Goal: Transaction & Acquisition: Book appointment/travel/reservation

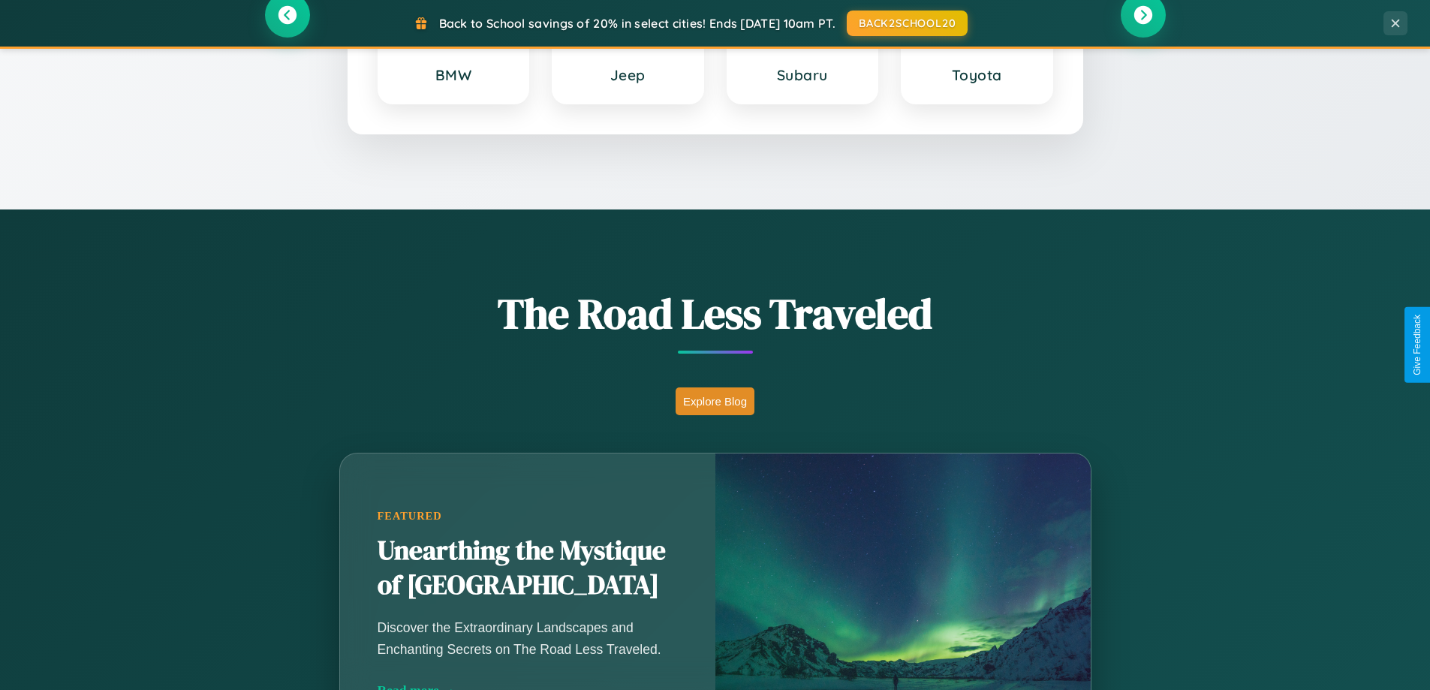
scroll to position [1033, 0]
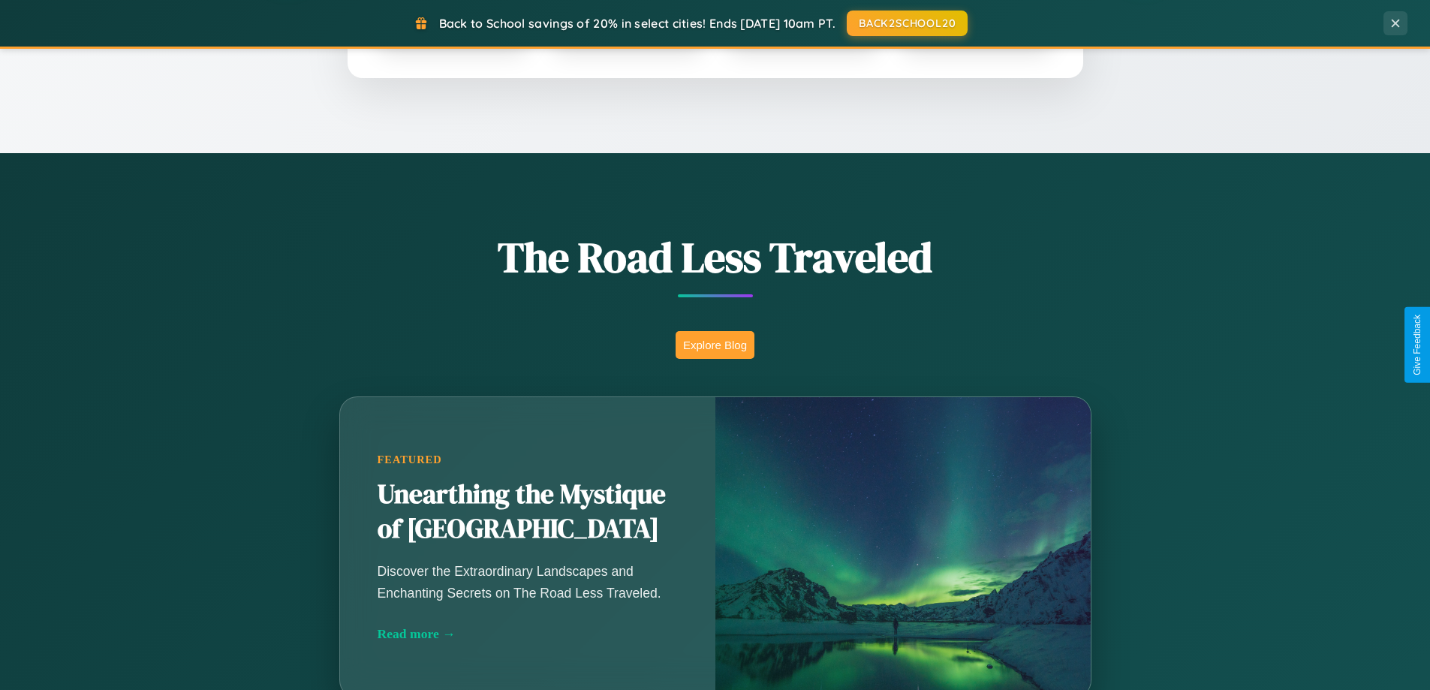
click at [715, 345] on button "Explore Blog" at bounding box center [715, 345] width 79 height 28
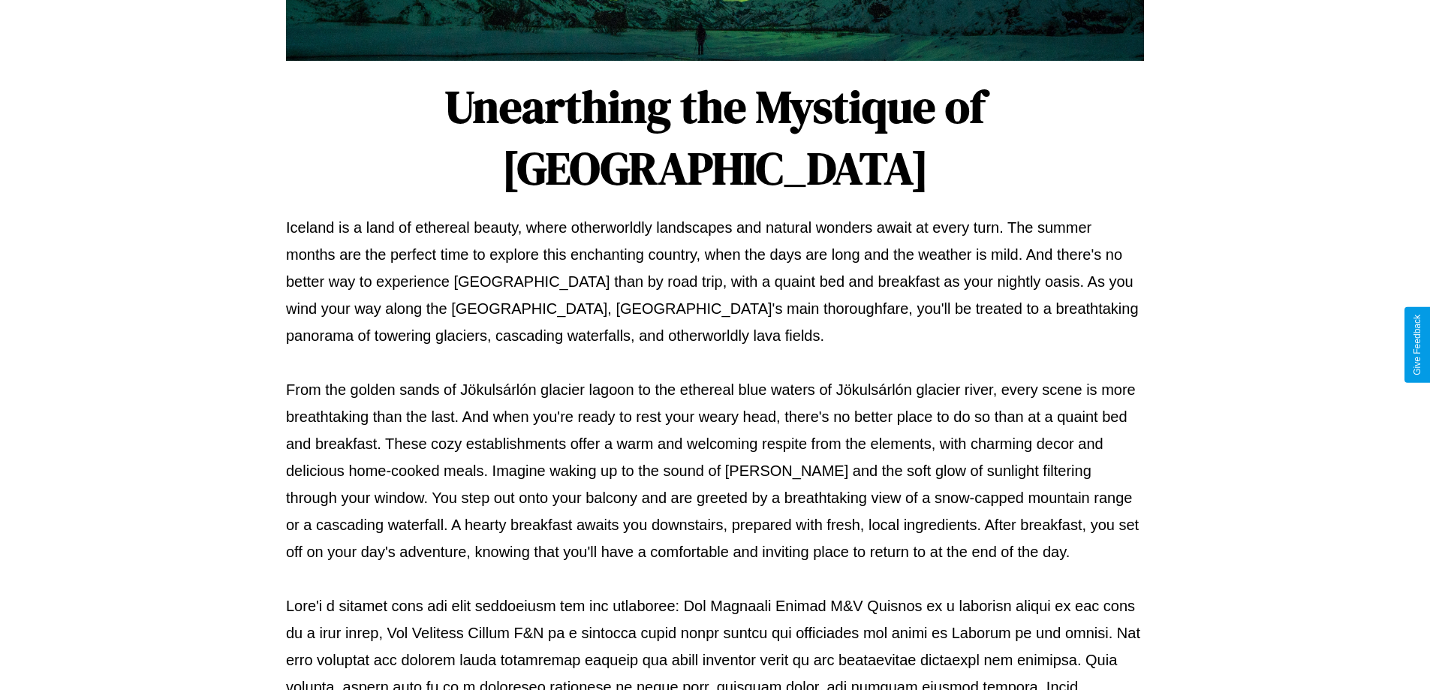
scroll to position [486, 0]
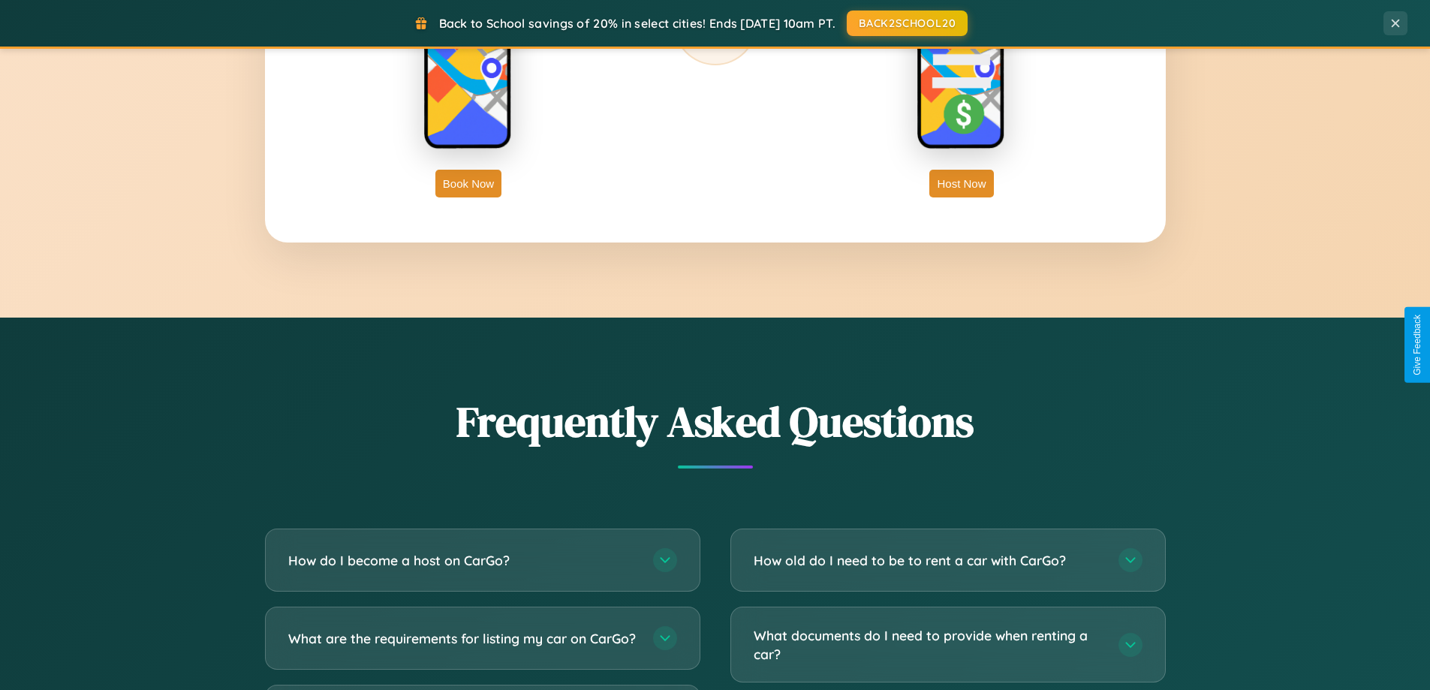
scroll to position [2889, 0]
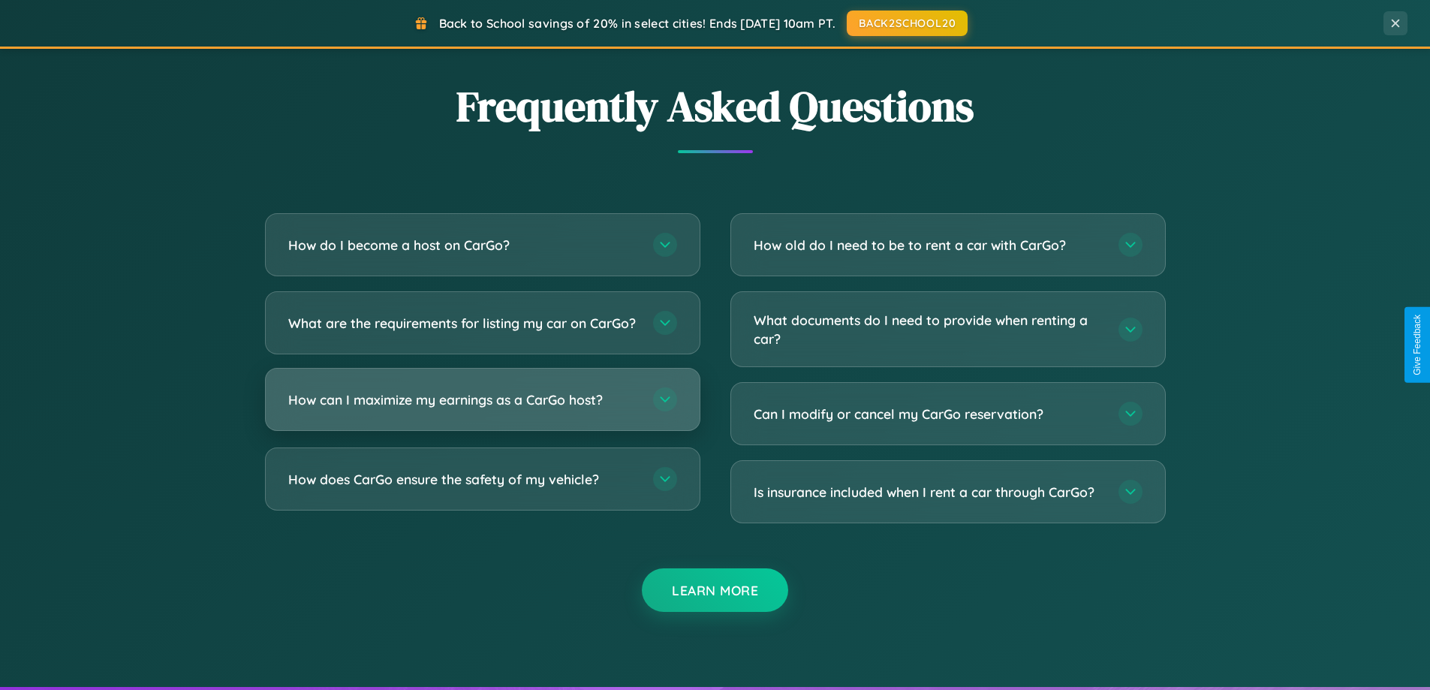
click at [482, 409] on h3 "How can I maximize my earnings as a CarGo host?" at bounding box center [463, 399] width 350 height 19
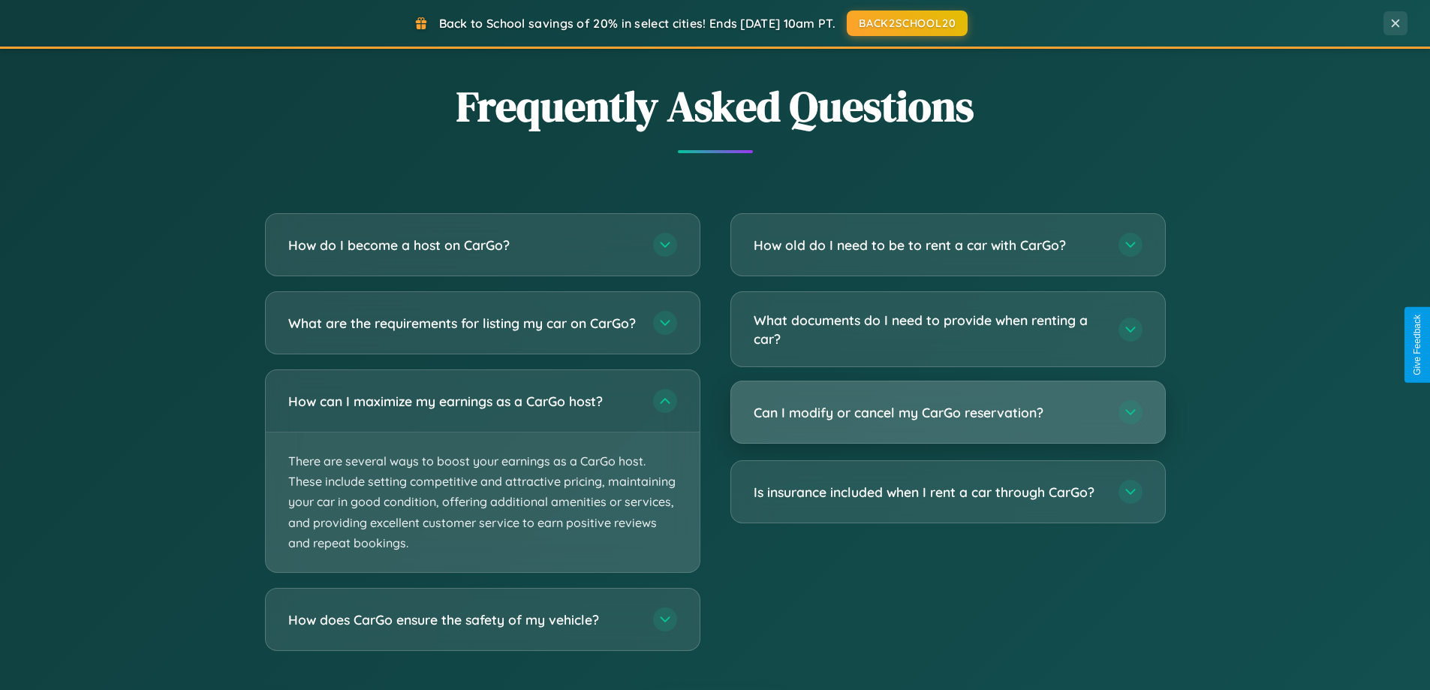
click at [948, 412] on h3 "Can I modify or cancel my CarGo reservation?" at bounding box center [929, 412] width 350 height 19
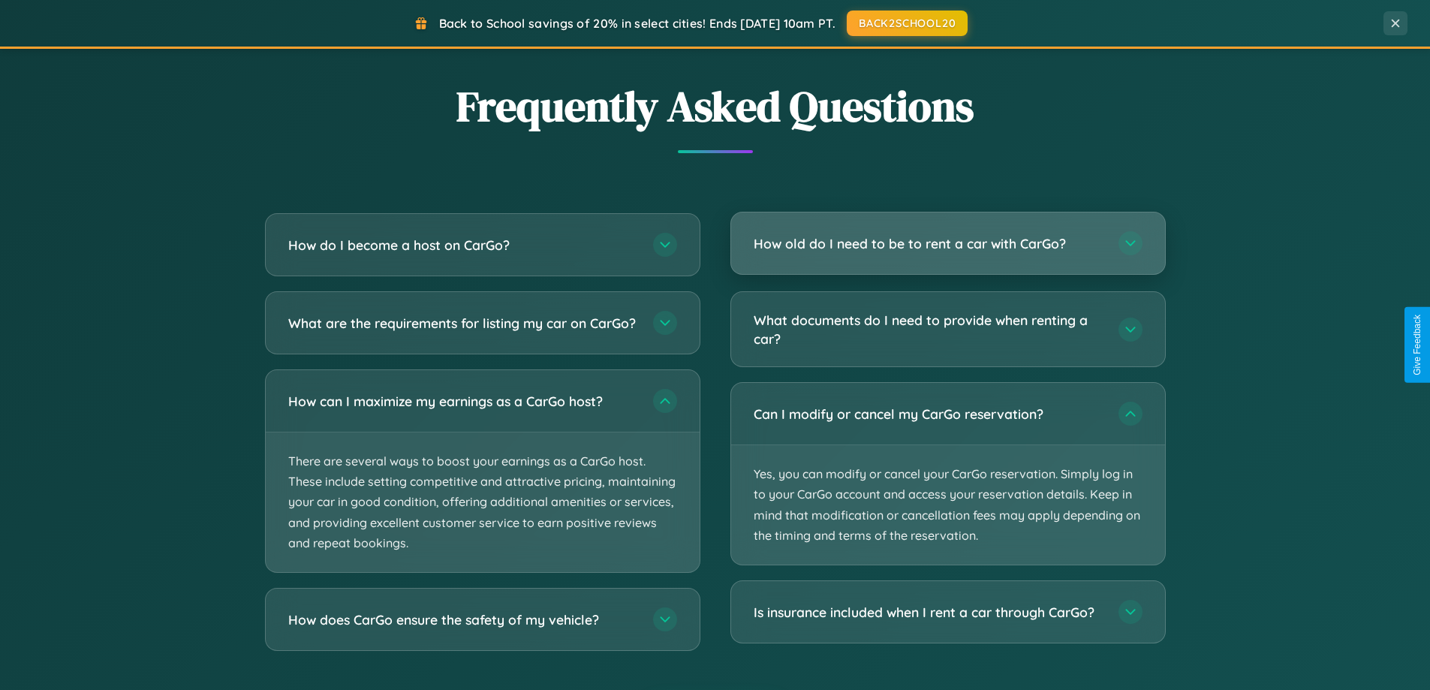
click at [948, 243] on h3 "How old do I need to be to rent a car with CarGo?" at bounding box center [929, 243] width 350 height 19
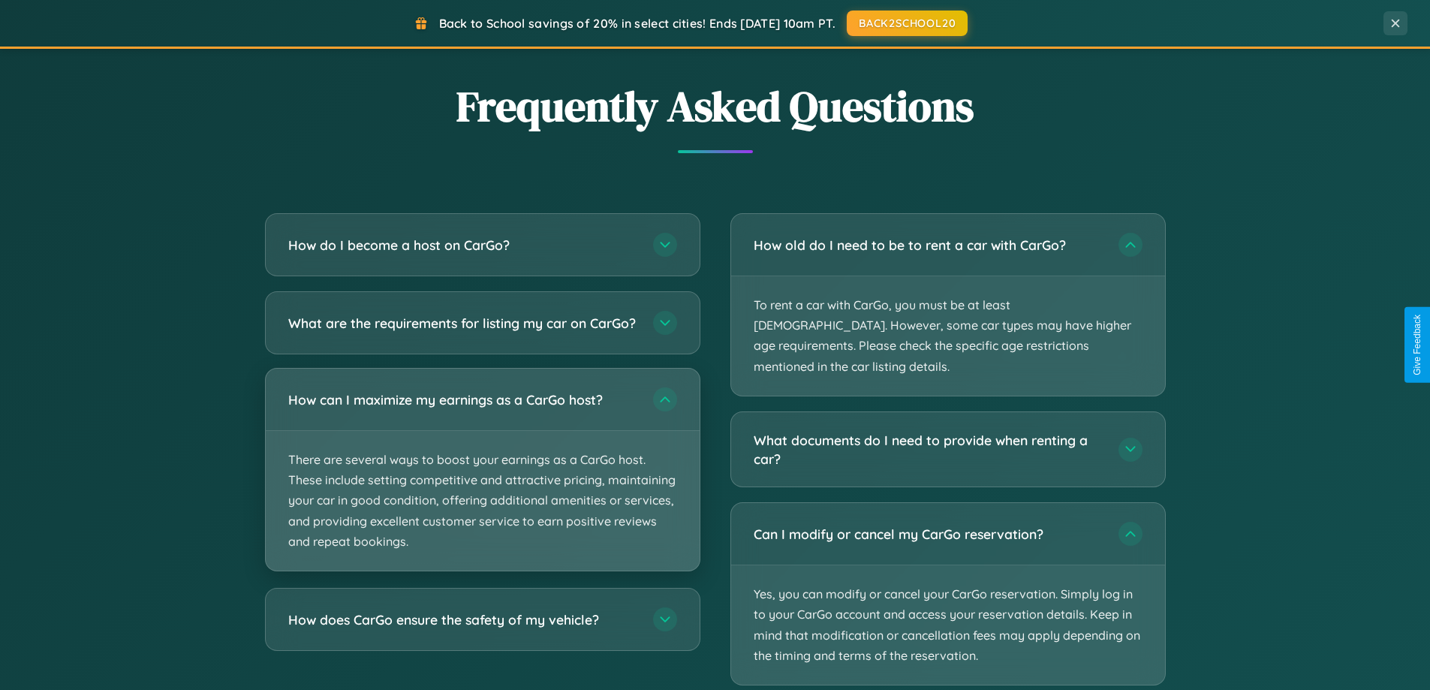
click at [482, 484] on p "There are several ways to boost your earnings as a CarGo host. These include se…" at bounding box center [483, 501] width 434 height 140
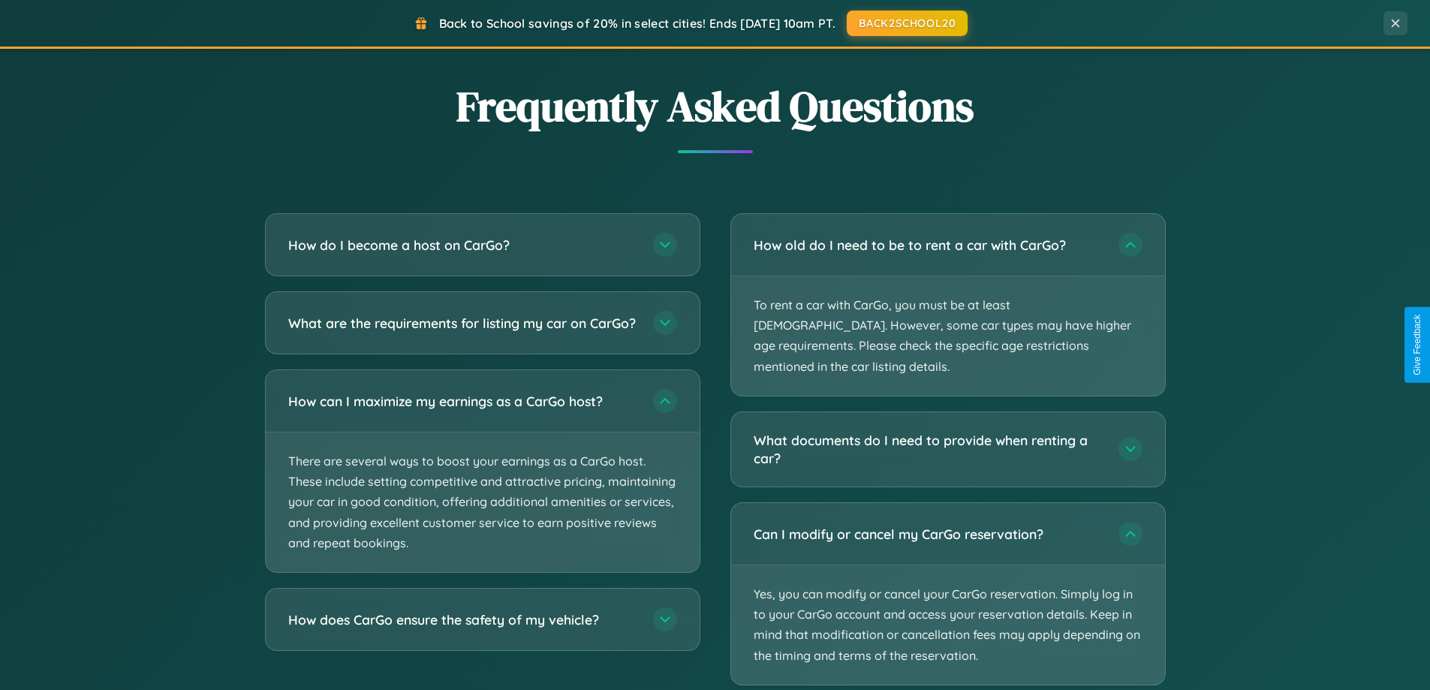
click at [906, 23] on button "BACK2SCHOOL20" at bounding box center [907, 22] width 127 height 27
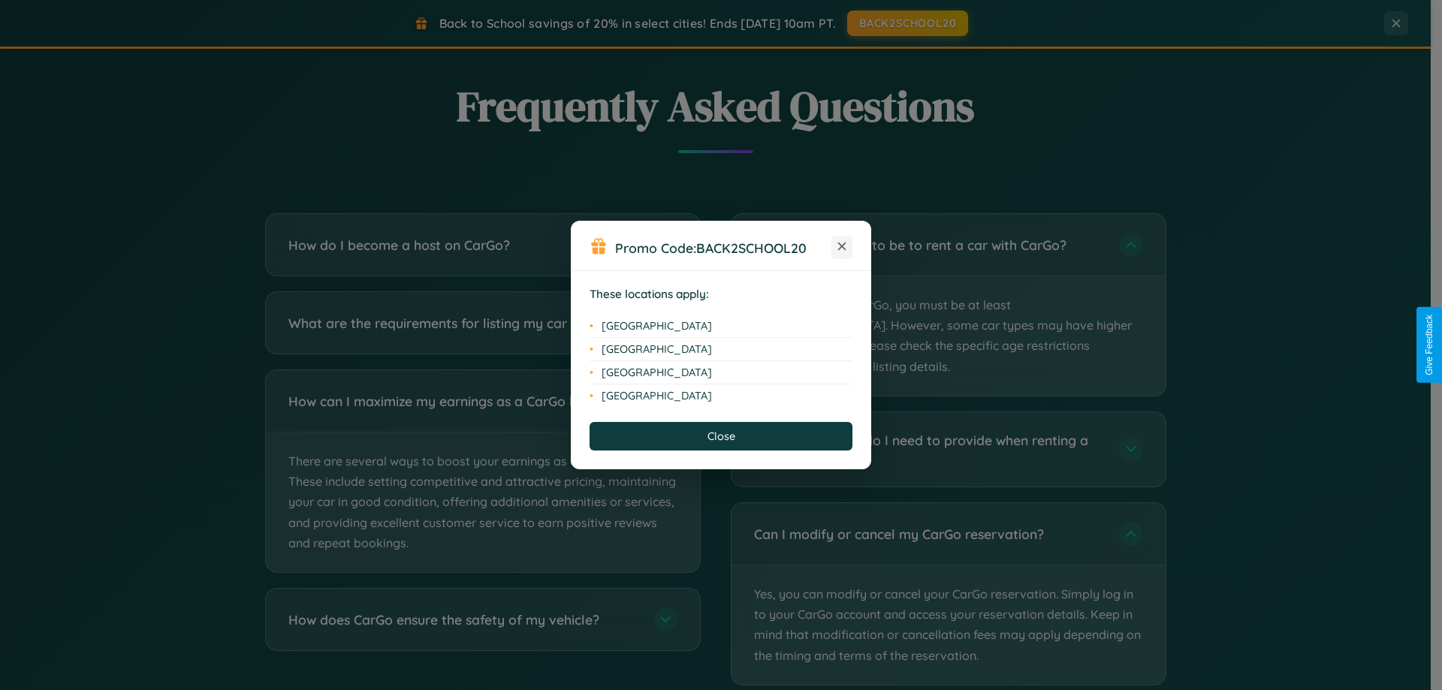
click at [842, 247] on icon at bounding box center [842, 247] width 8 height 8
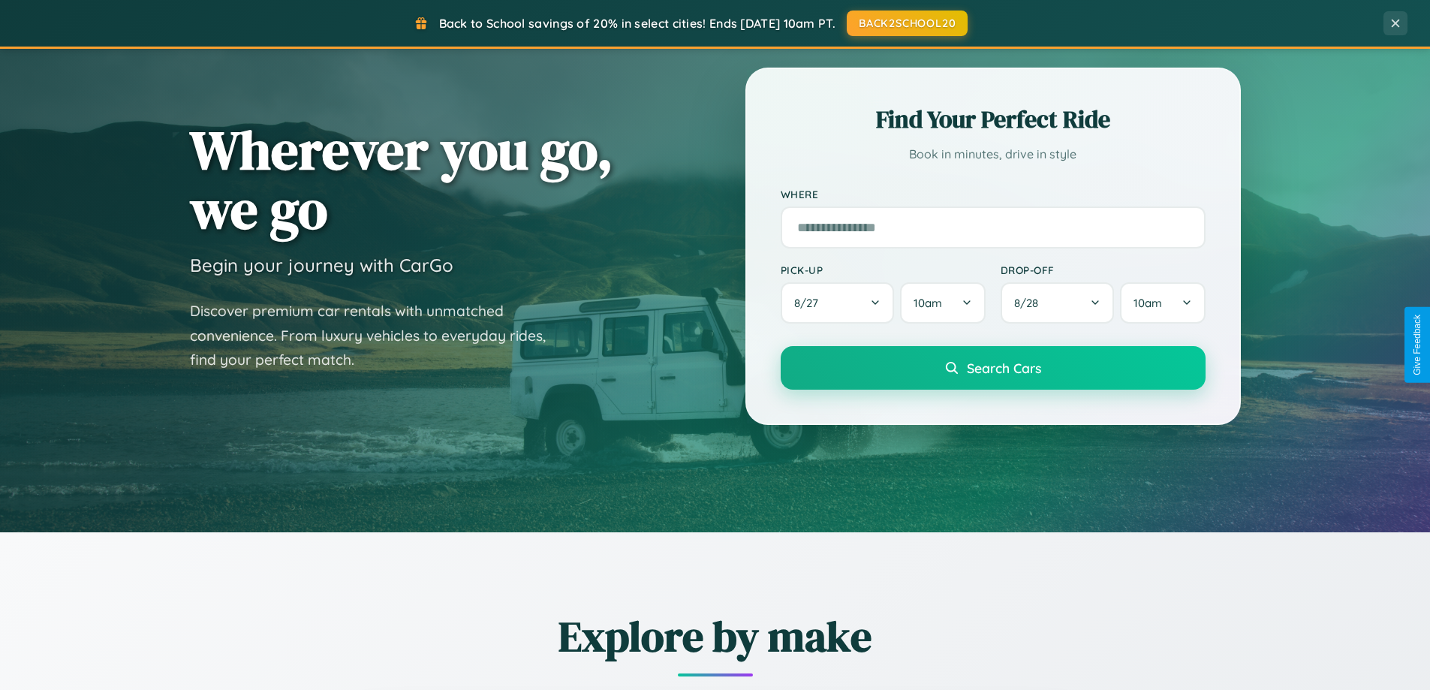
scroll to position [0, 0]
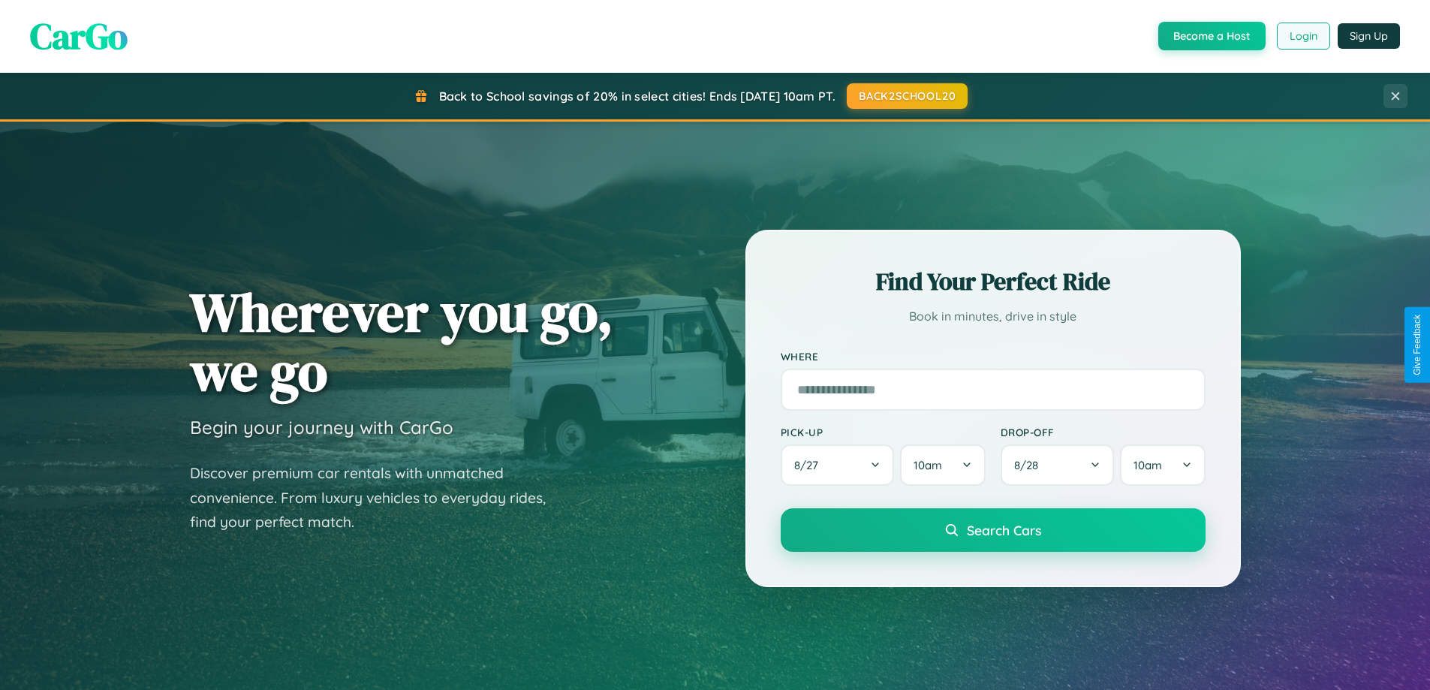
click at [1303, 36] on button "Login" at bounding box center [1303, 36] width 53 height 27
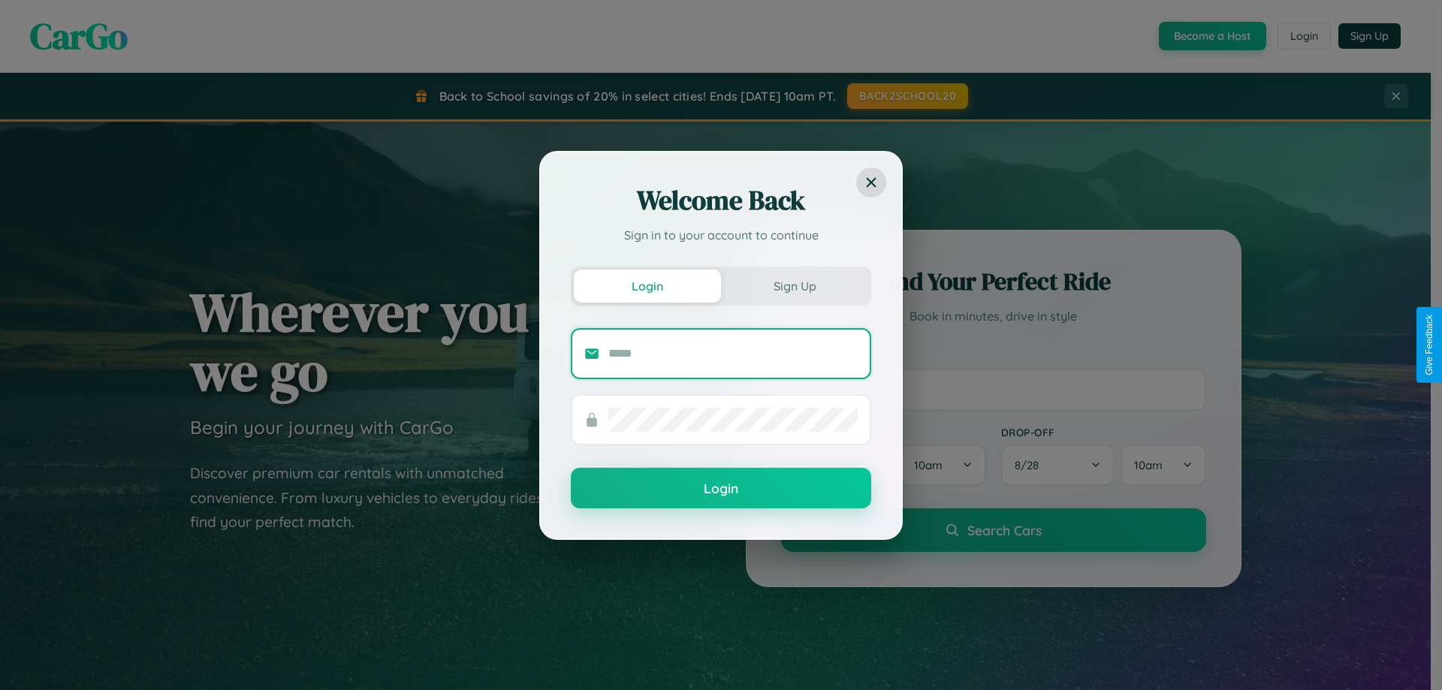
click at [733, 353] on input "text" at bounding box center [732, 354] width 249 height 24
type input "**********"
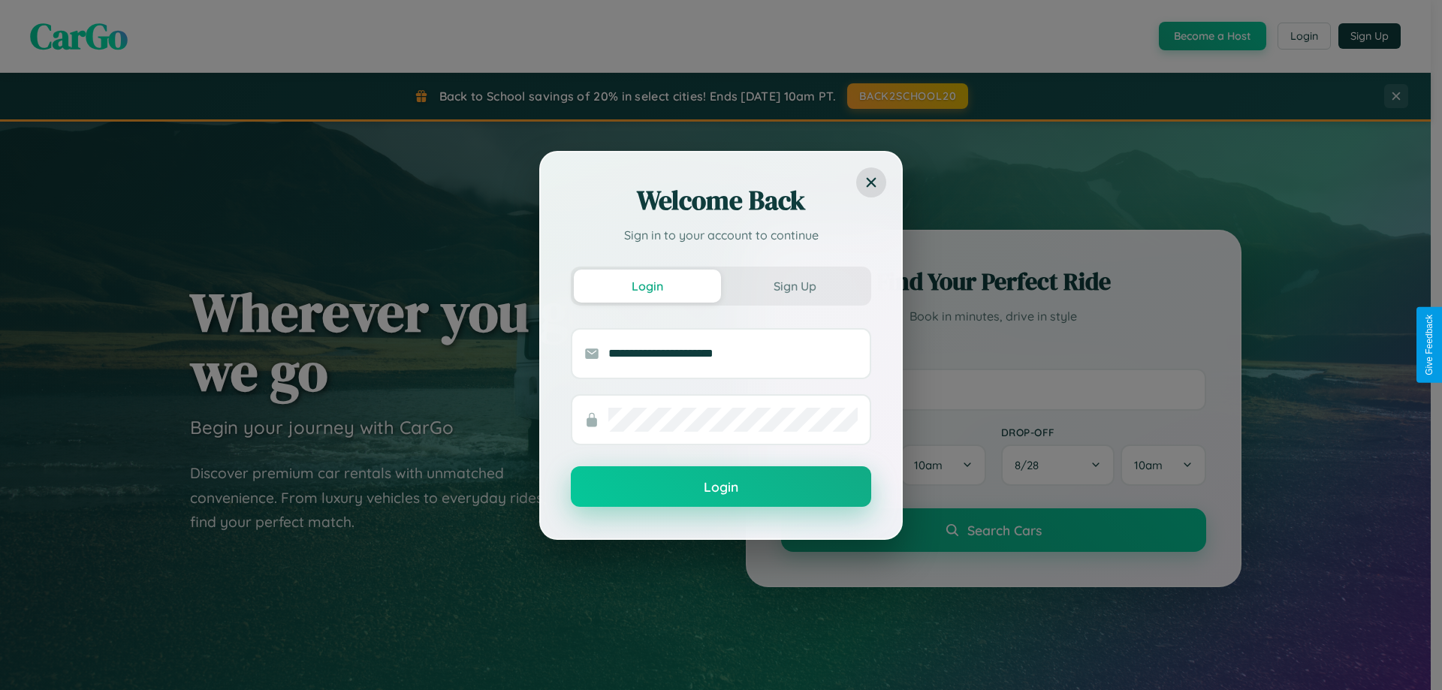
click at [721, 487] on button "Login" at bounding box center [721, 486] width 300 height 41
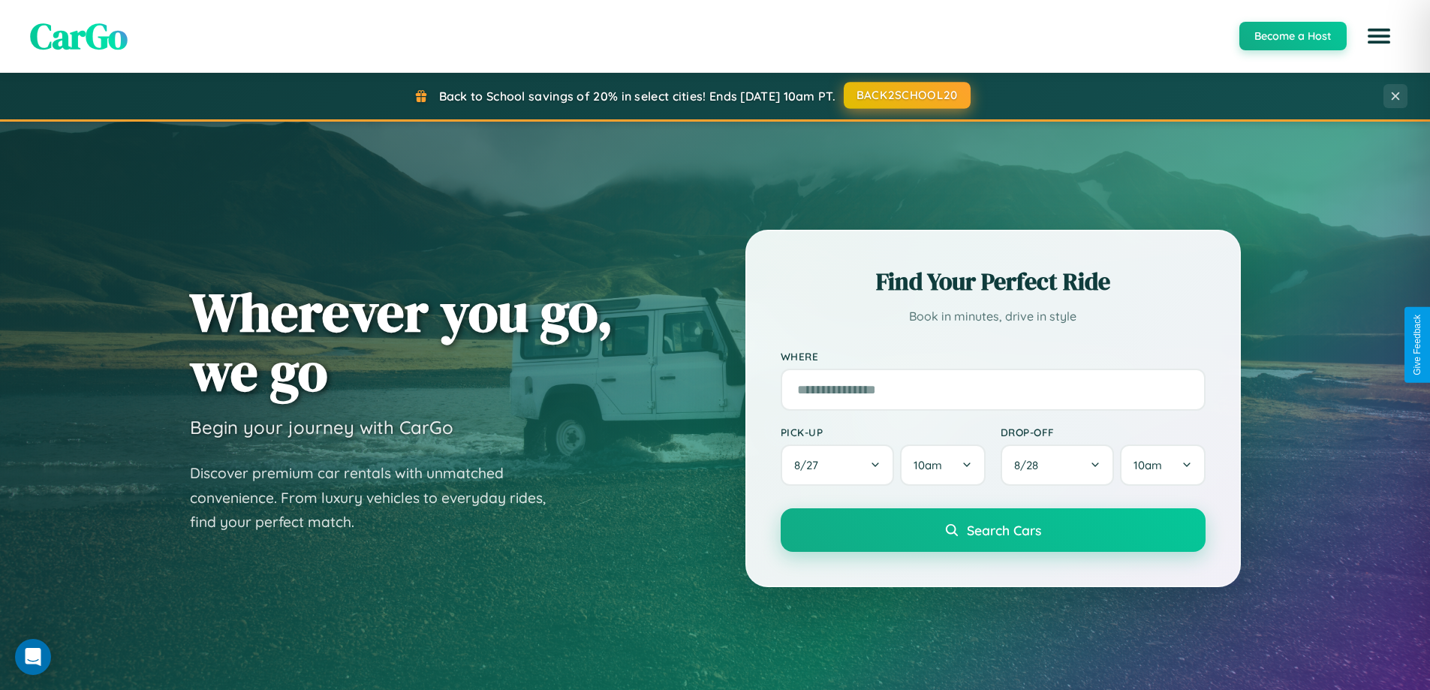
click at [906, 95] on button "BACK2SCHOOL20" at bounding box center [907, 95] width 127 height 27
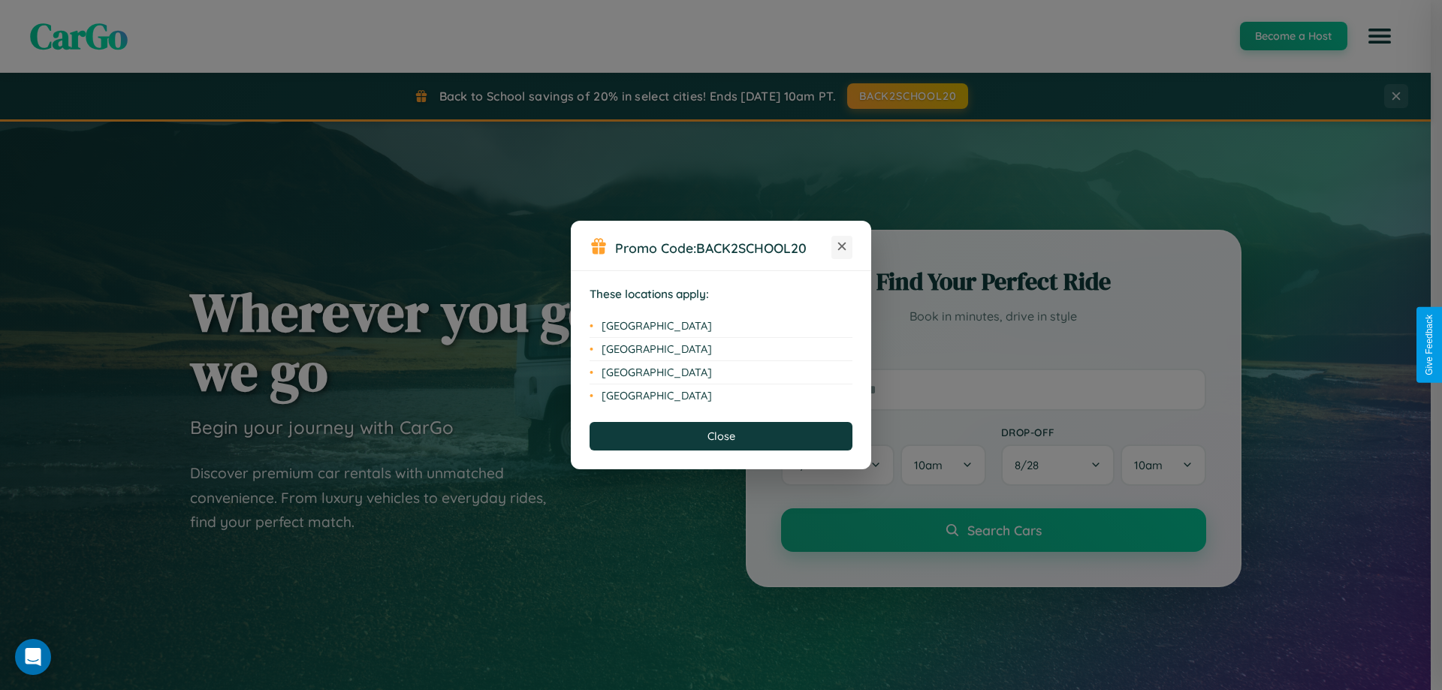
click at [842, 247] on icon at bounding box center [842, 247] width 8 height 8
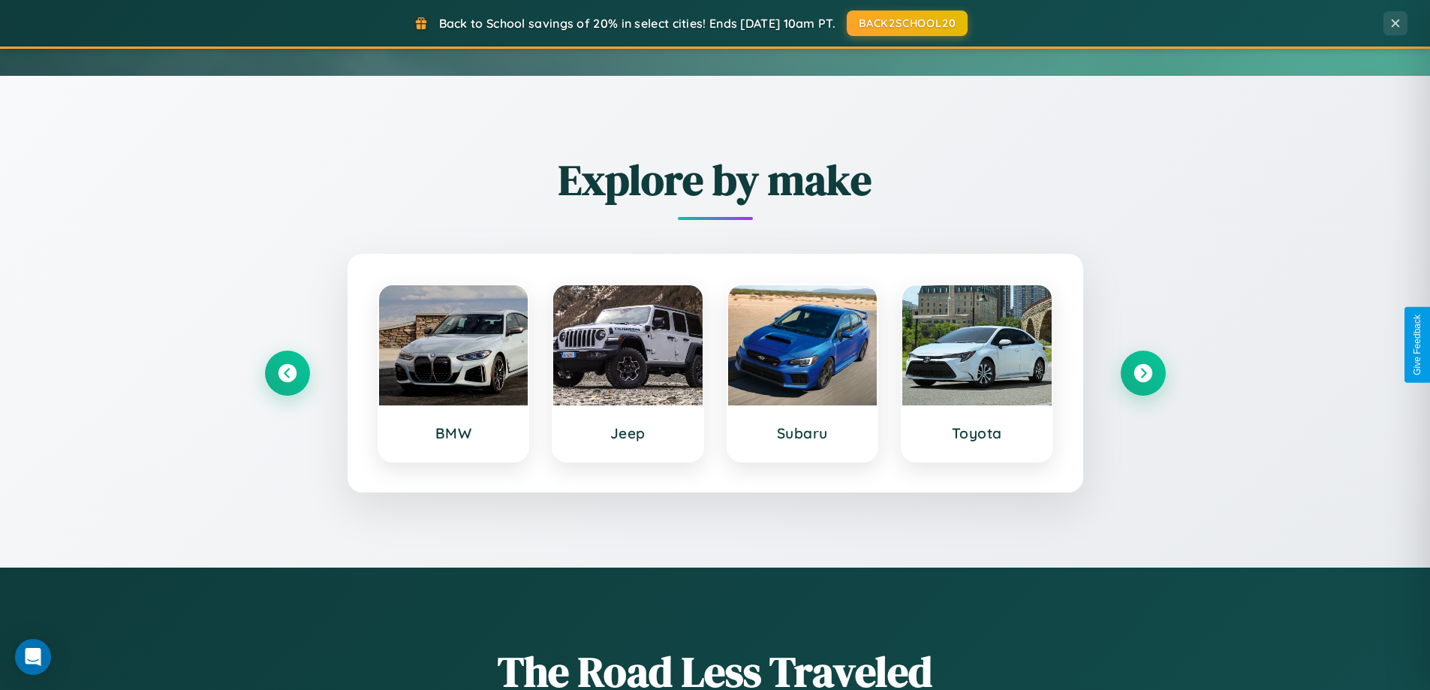
scroll to position [647, 0]
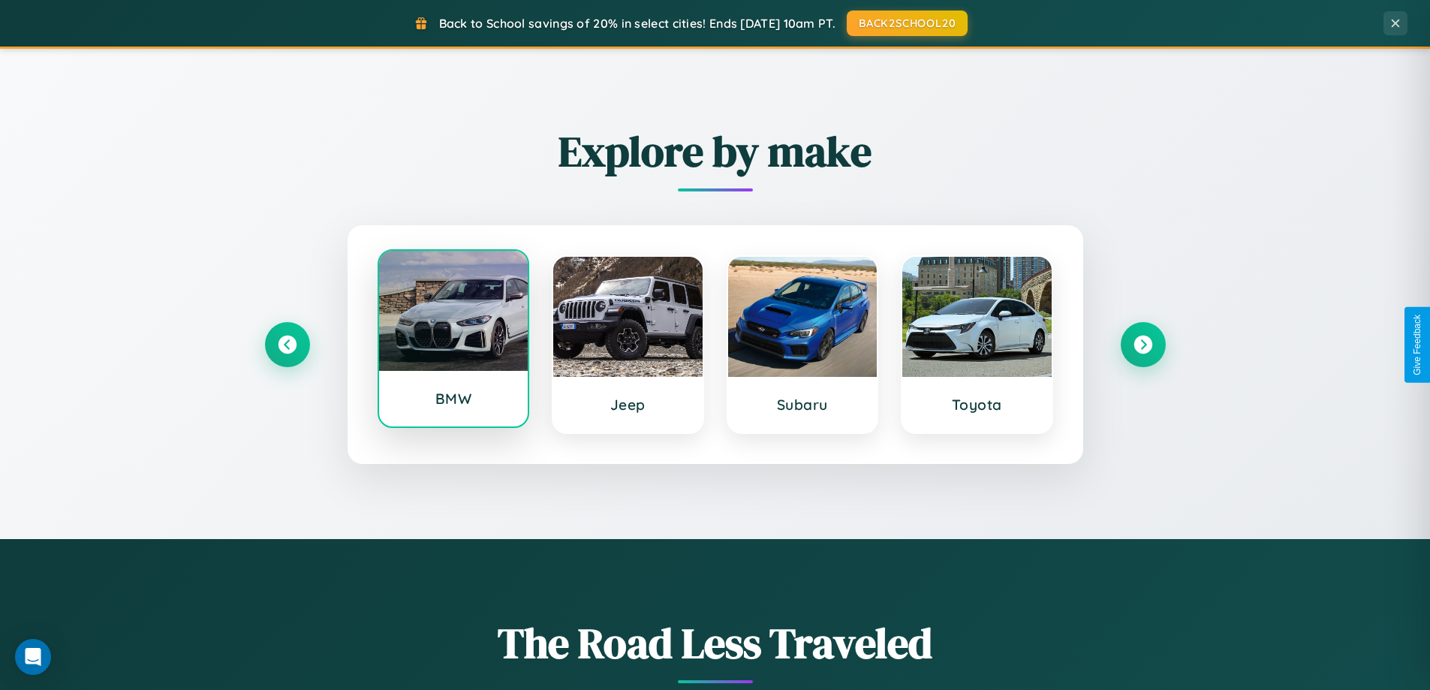
click at [453, 340] on div at bounding box center [453, 311] width 149 height 120
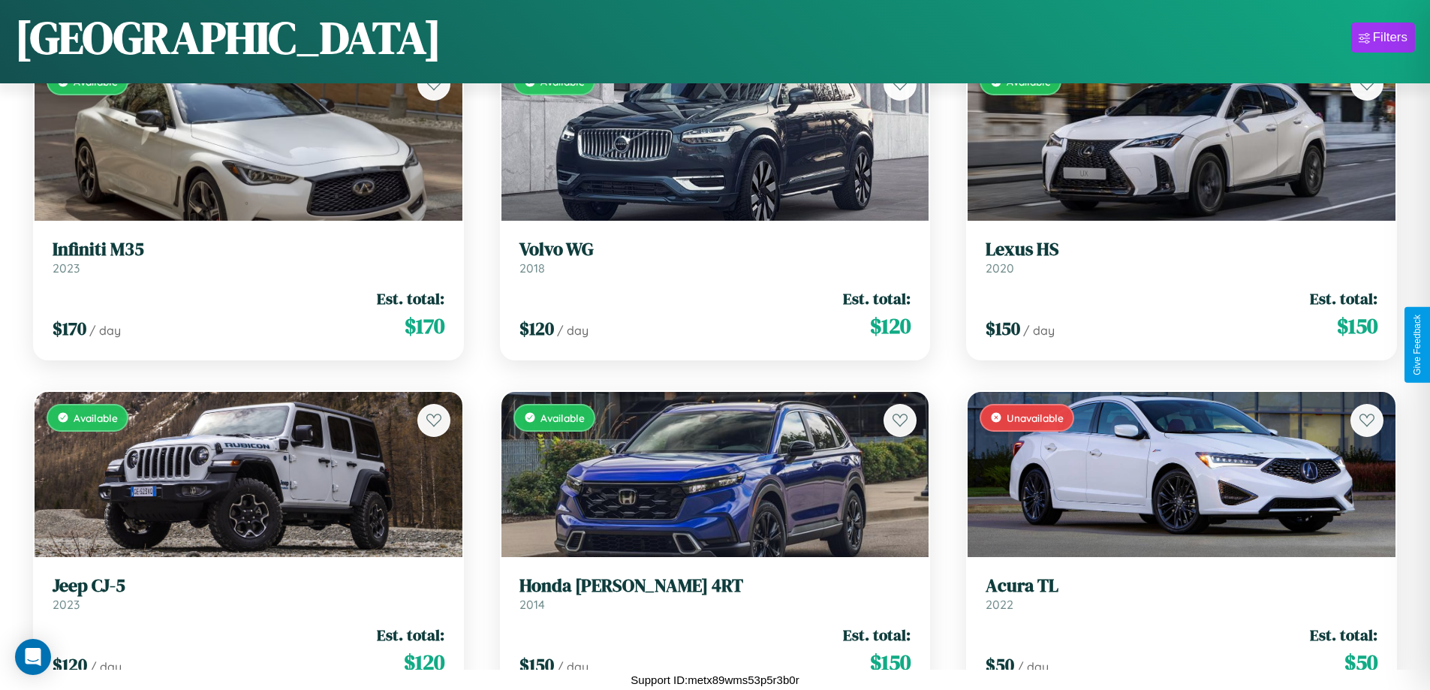
scroll to position [1892, 0]
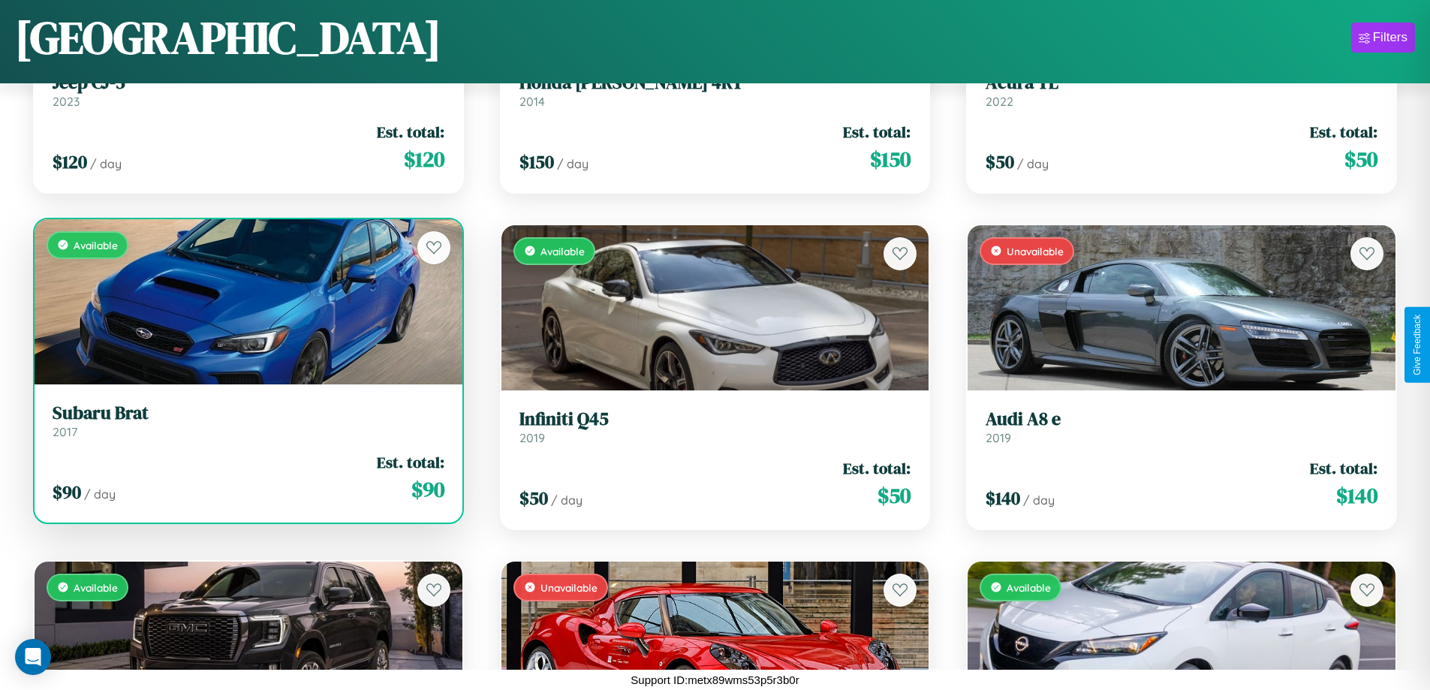
click at [246, 421] on h3 "Subaru Brat" at bounding box center [249, 413] width 392 height 22
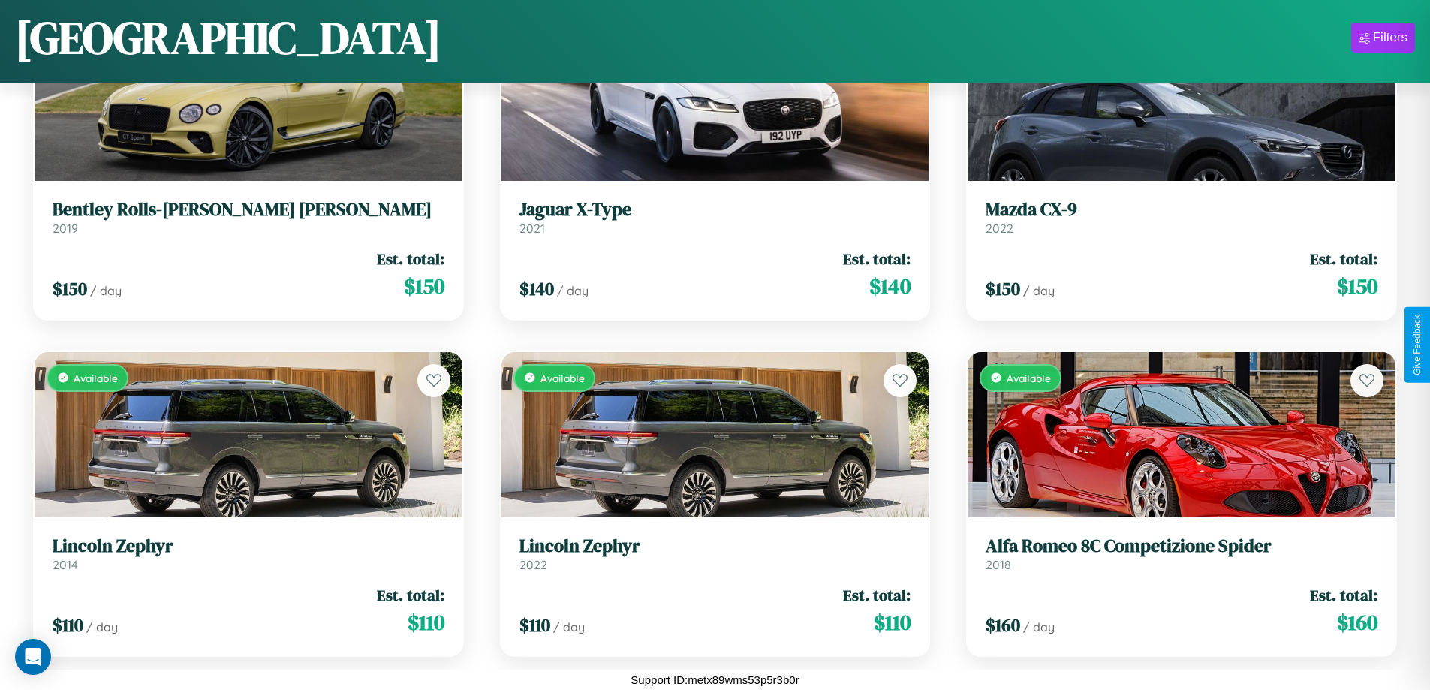
scroll to position [4246, 0]
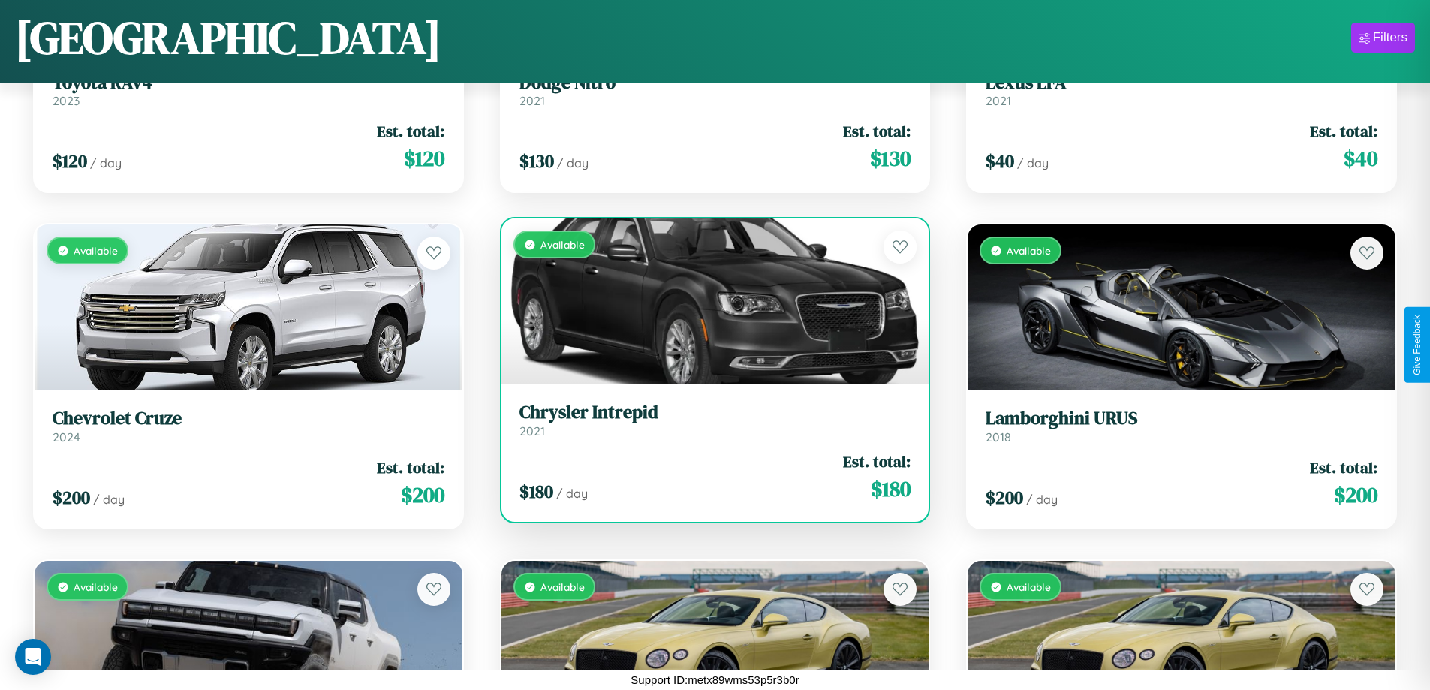
click at [709, 420] on h3 "Chrysler Intrepid" at bounding box center [716, 413] width 392 height 22
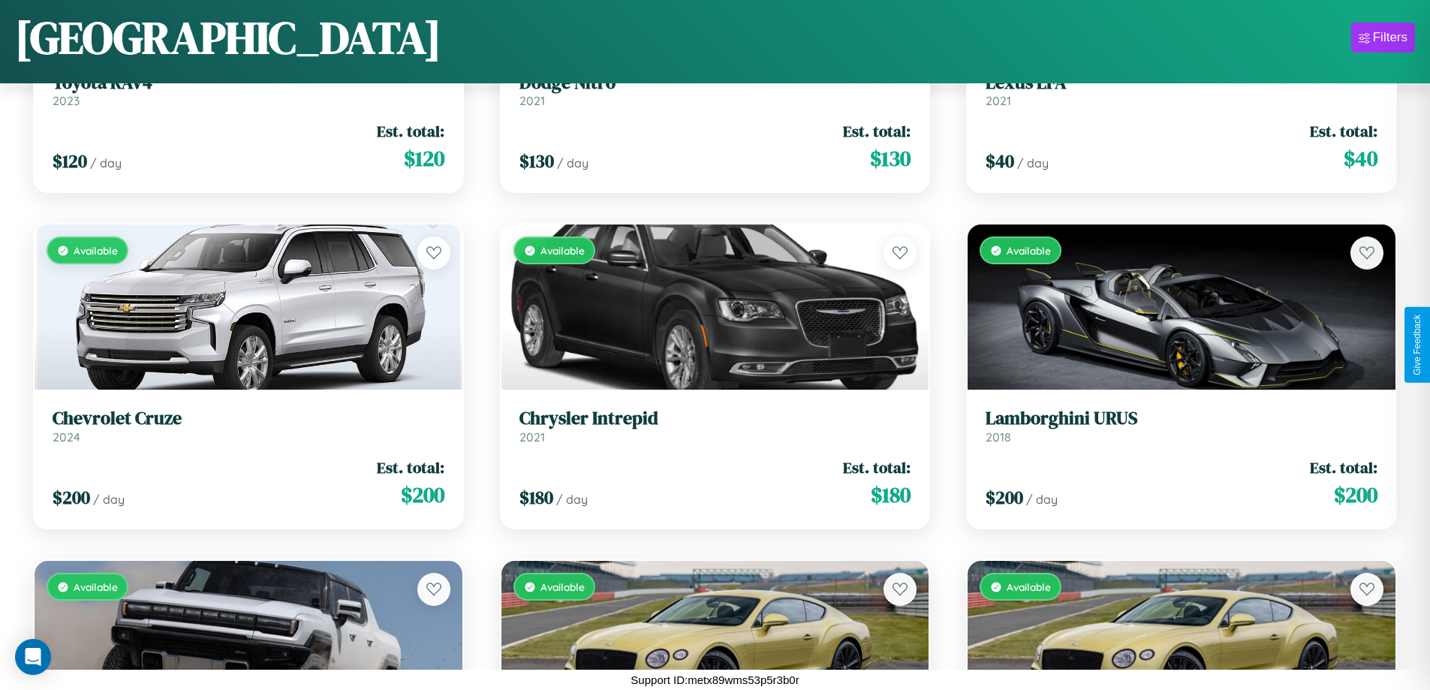
scroll to position [884, 0]
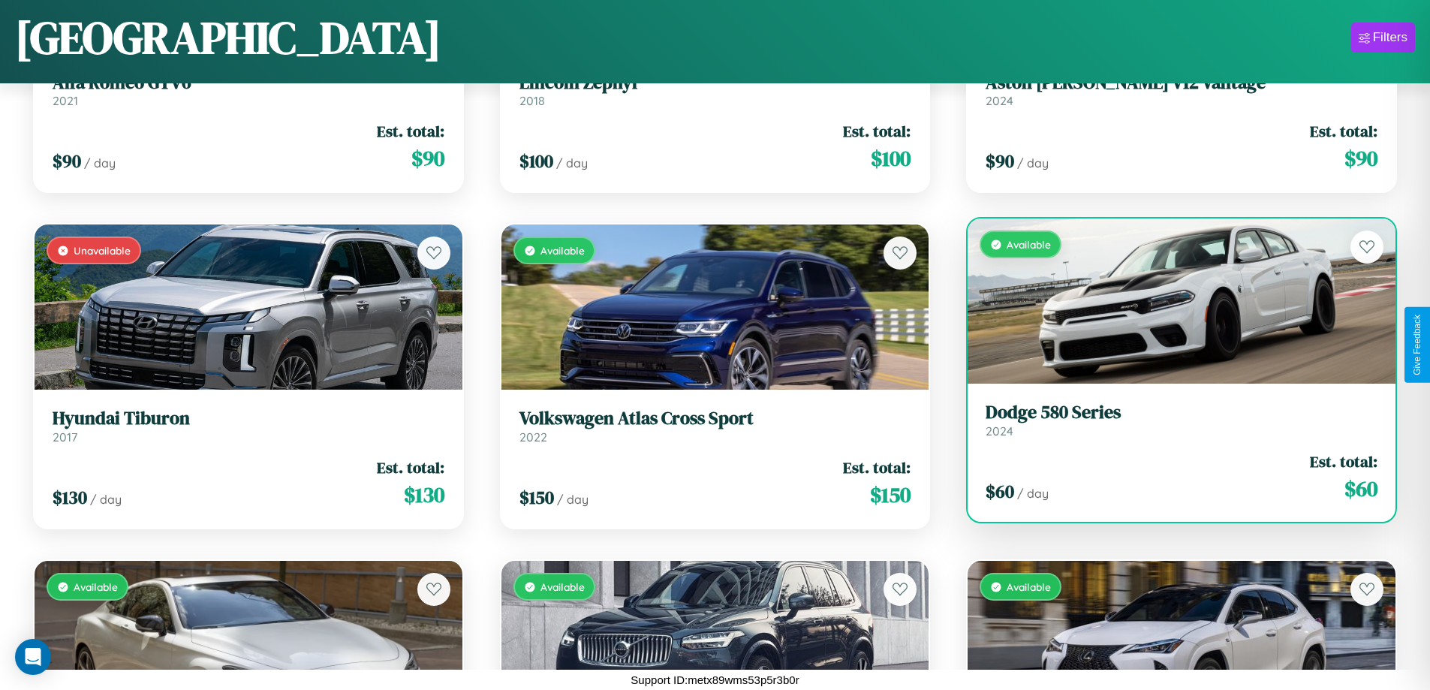
click at [1172, 426] on link "Dodge 580 Series 2024" at bounding box center [1182, 420] width 392 height 37
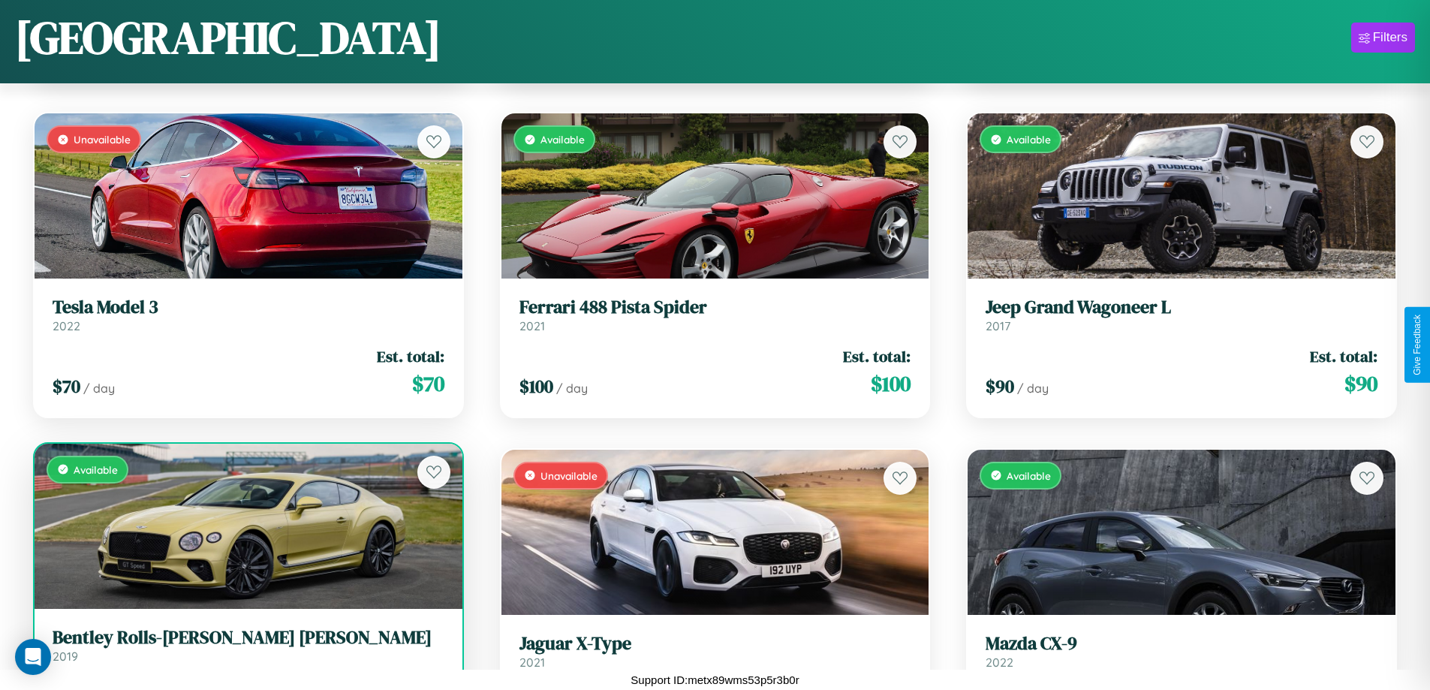
scroll to position [71, 0]
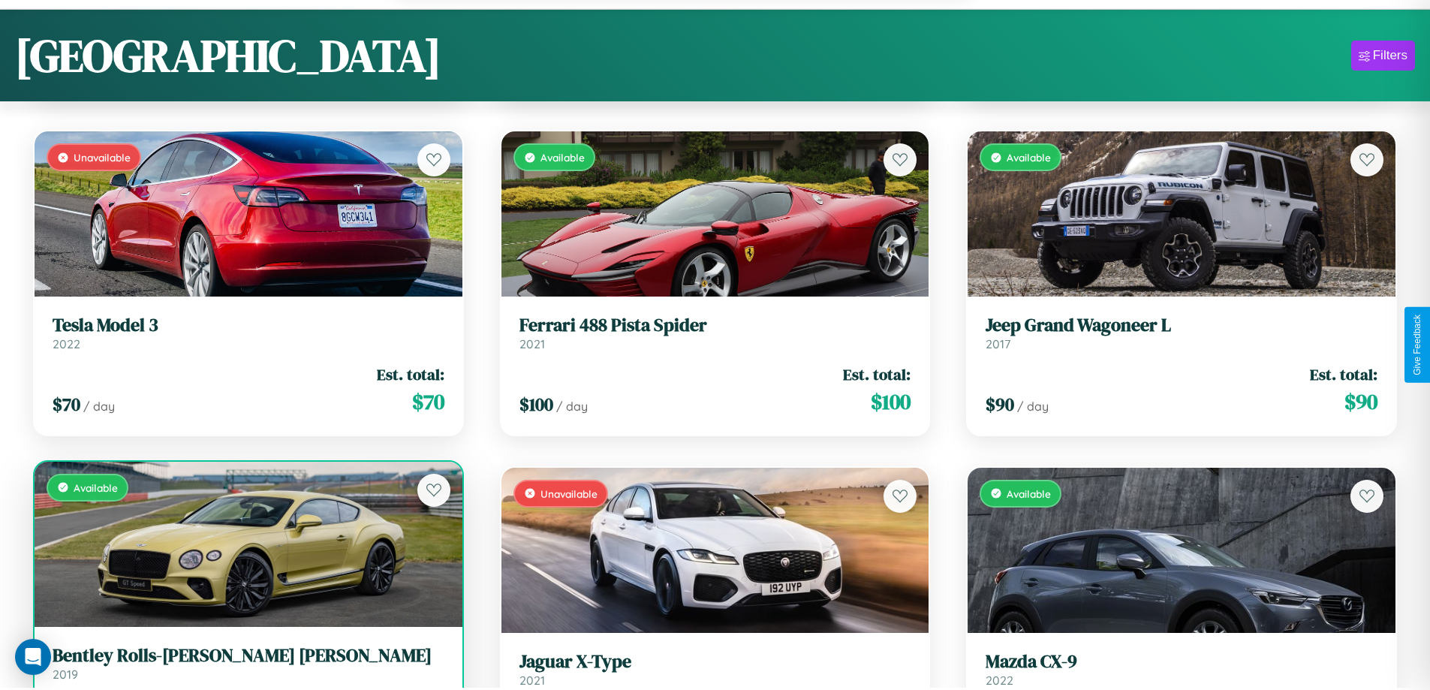
click at [246, 671] on link "Bentley Rolls-Royce Park Ward 2019" at bounding box center [249, 663] width 392 height 37
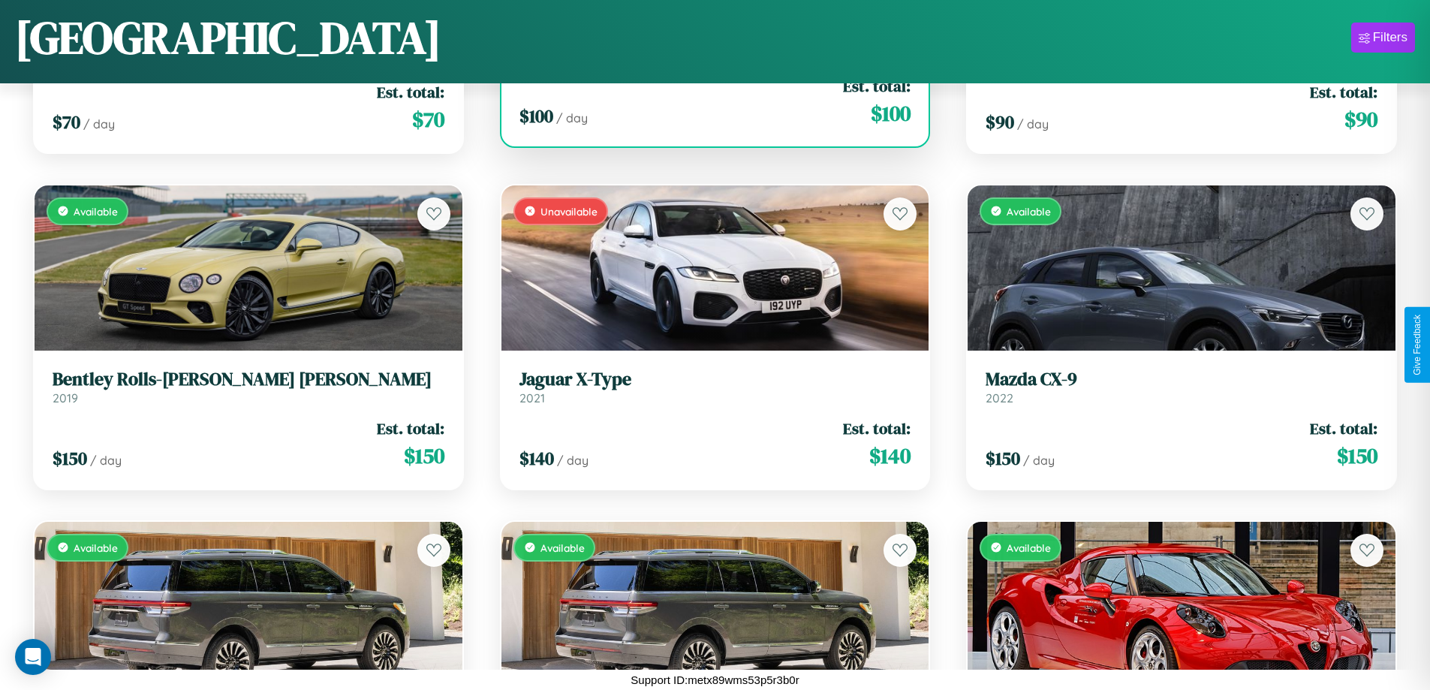
scroll to position [3910, 0]
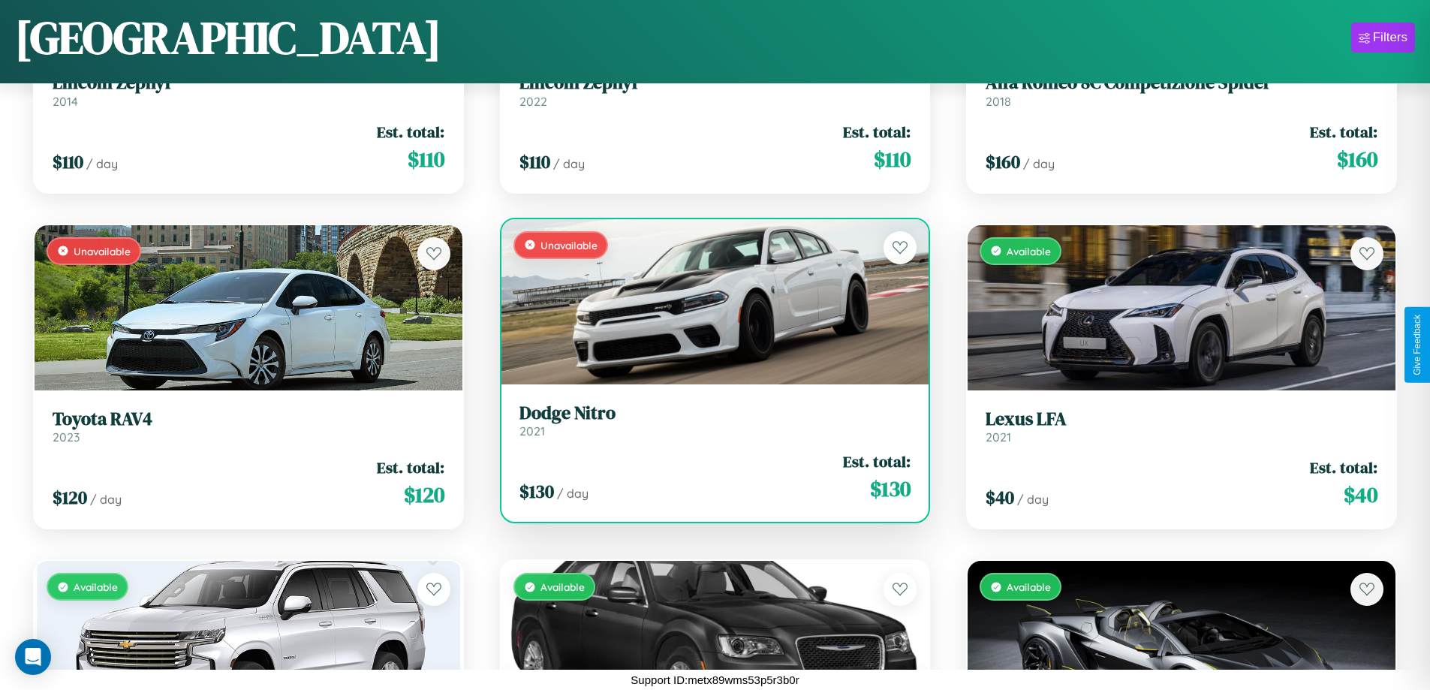
click at [709, 301] on div "Unavailable" at bounding box center [716, 301] width 428 height 165
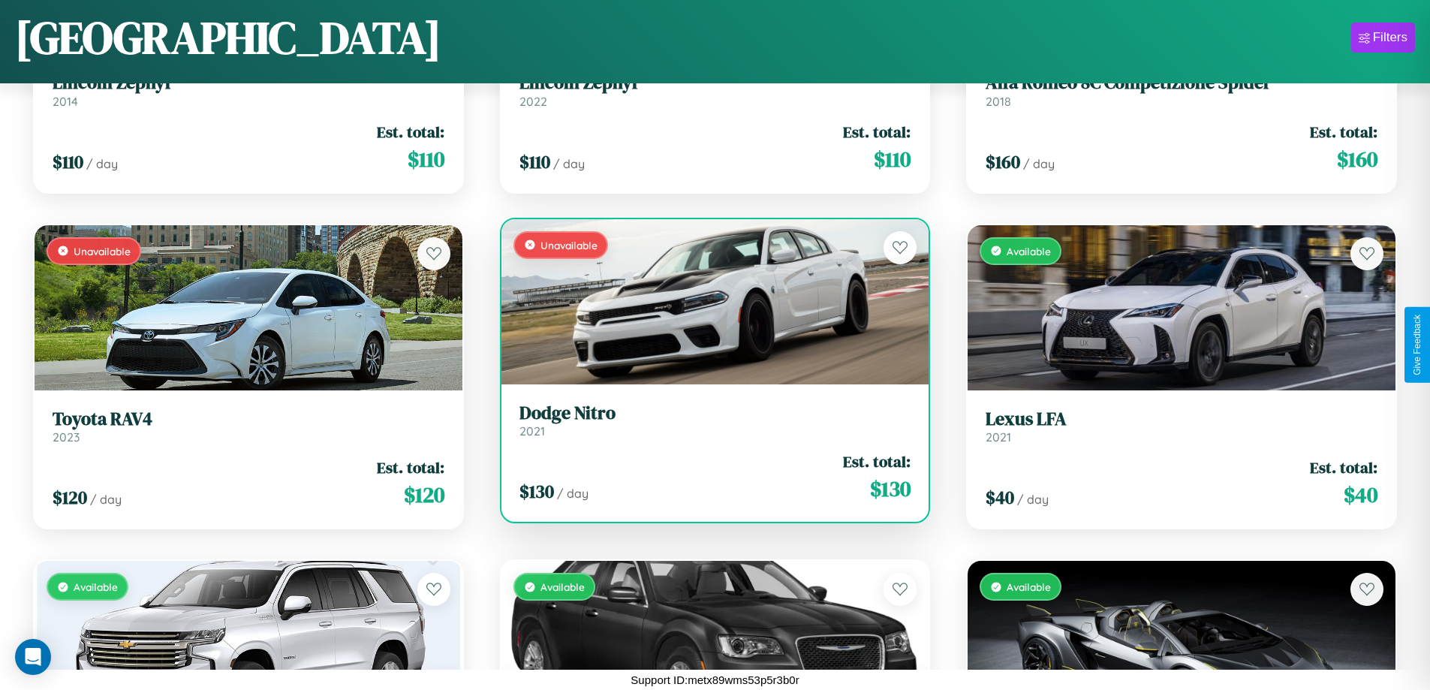
click at [709, 301] on div "Unavailable" at bounding box center [716, 301] width 428 height 165
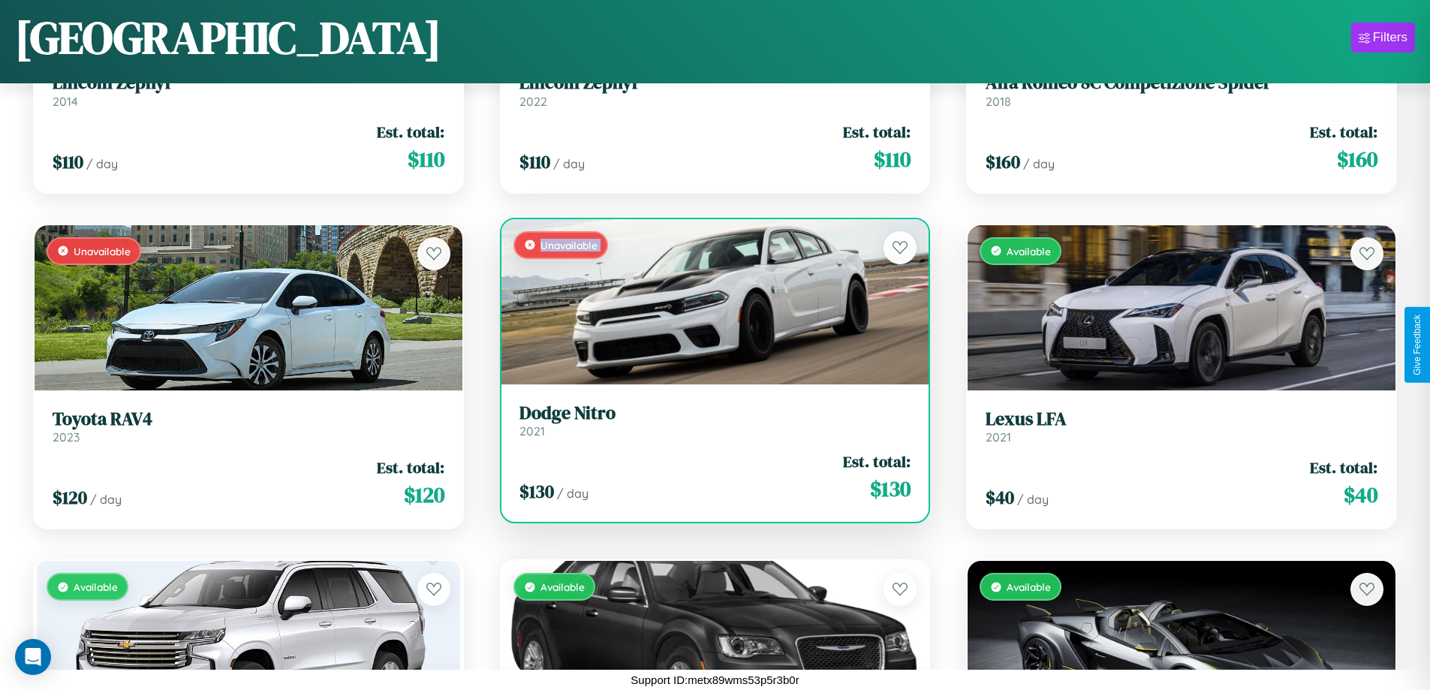
click at [709, 301] on div "Unavailable" at bounding box center [716, 301] width 428 height 165
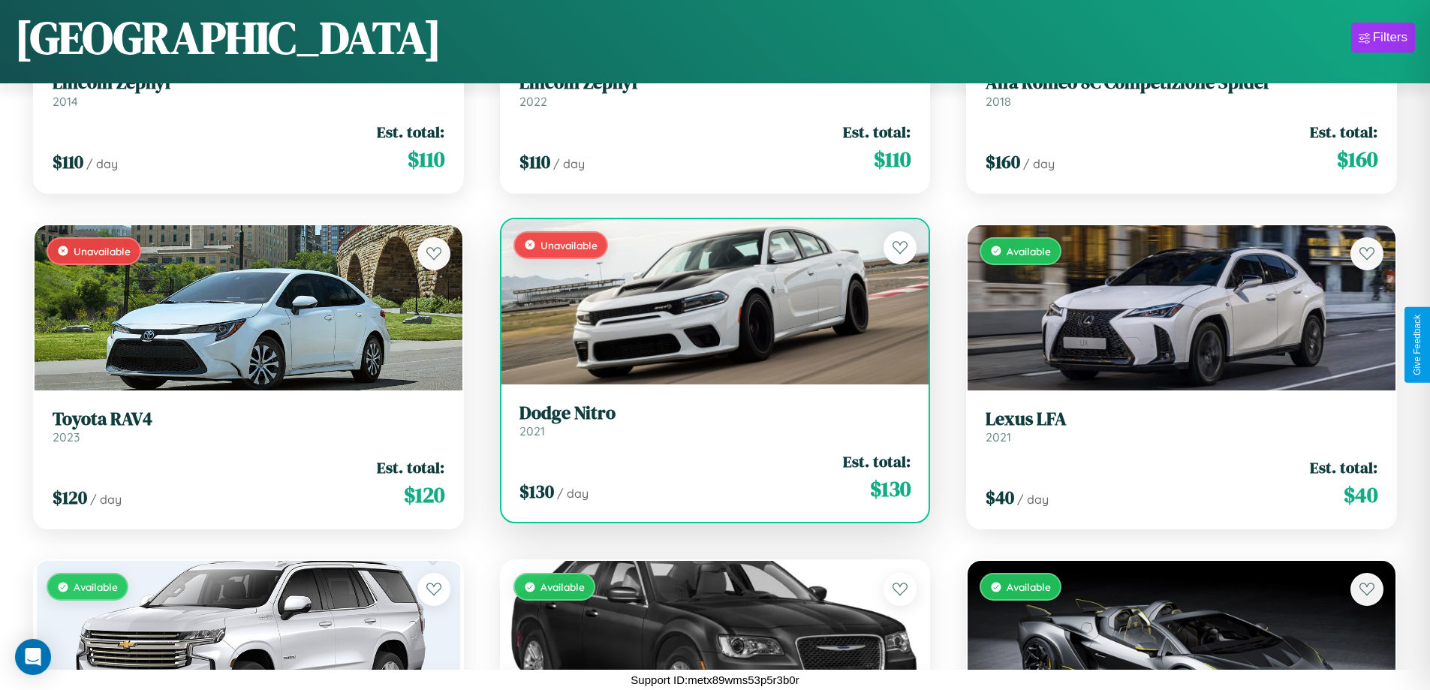
click at [709, 301] on div "Unavailable" at bounding box center [716, 301] width 428 height 165
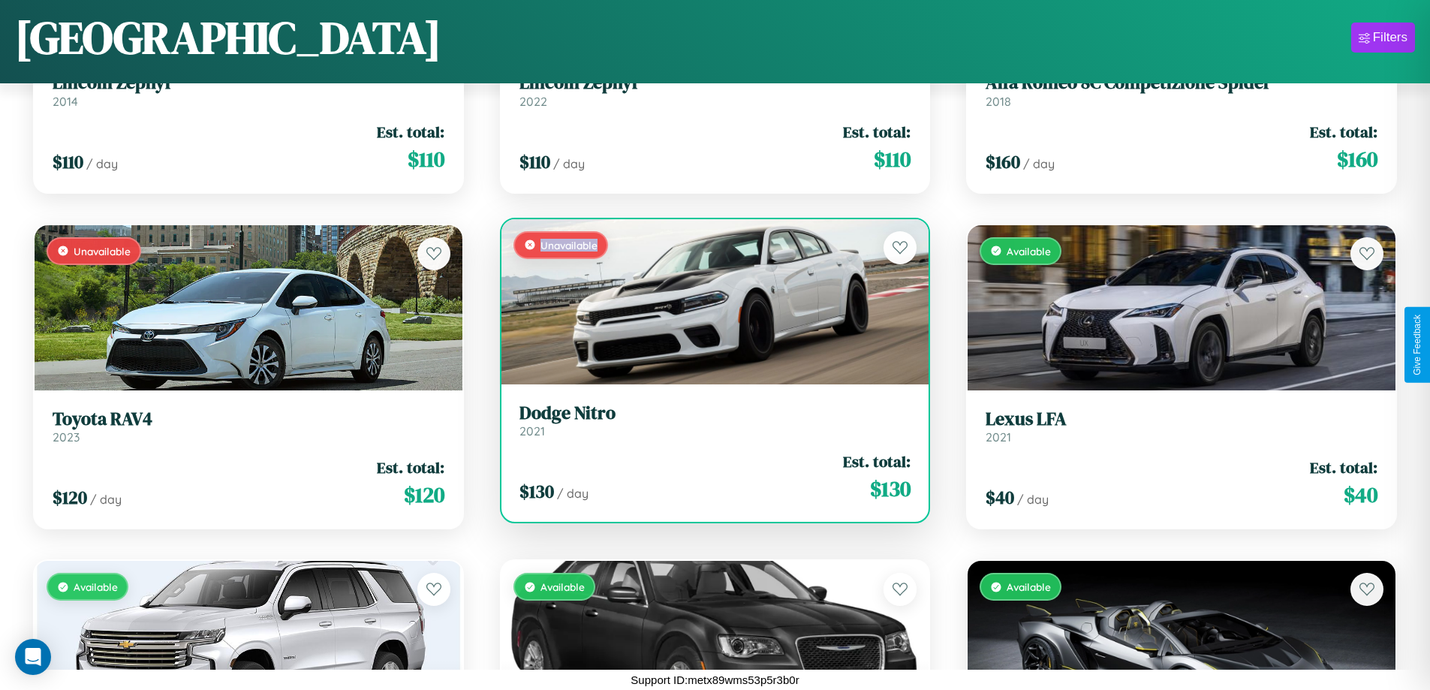
click at [709, 301] on div "Unavailable" at bounding box center [716, 301] width 428 height 165
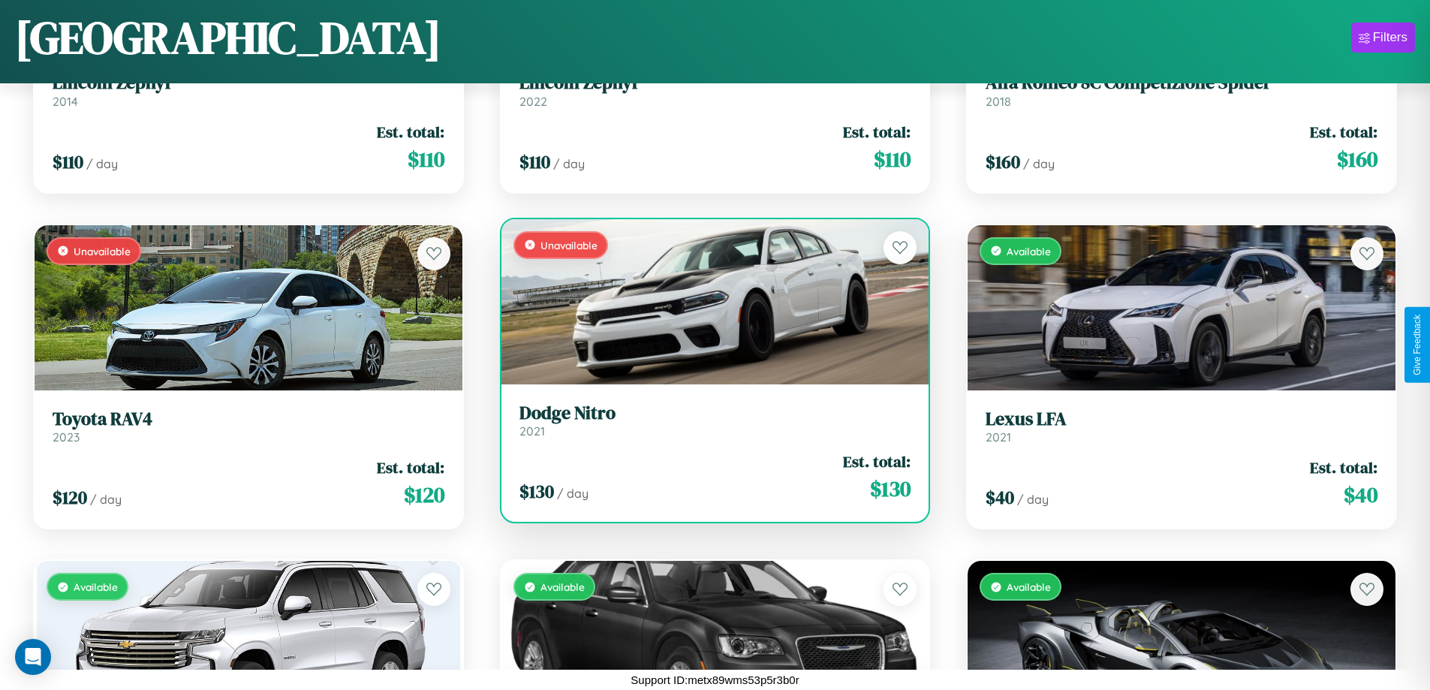
click at [709, 420] on h3 "Dodge Nitro" at bounding box center [716, 413] width 392 height 22
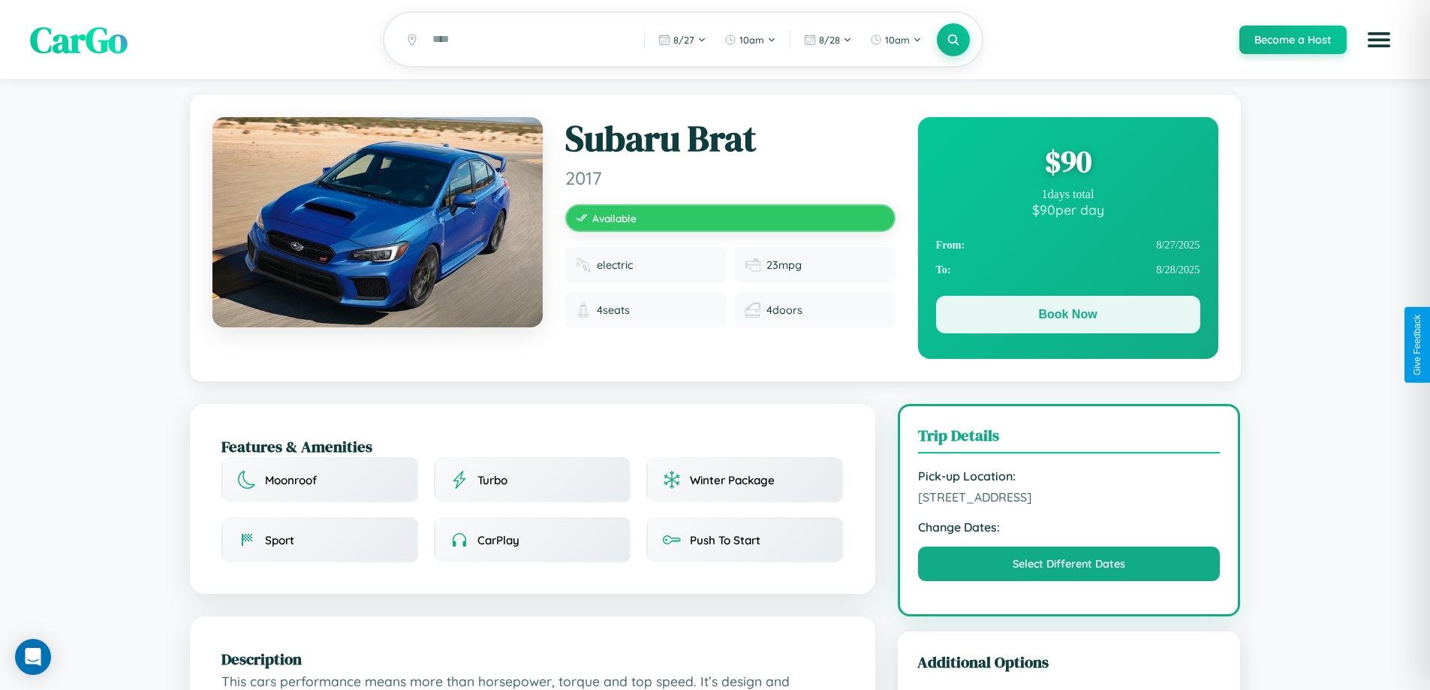
click at [1068, 317] on button "Book Now" at bounding box center [1068, 315] width 264 height 38
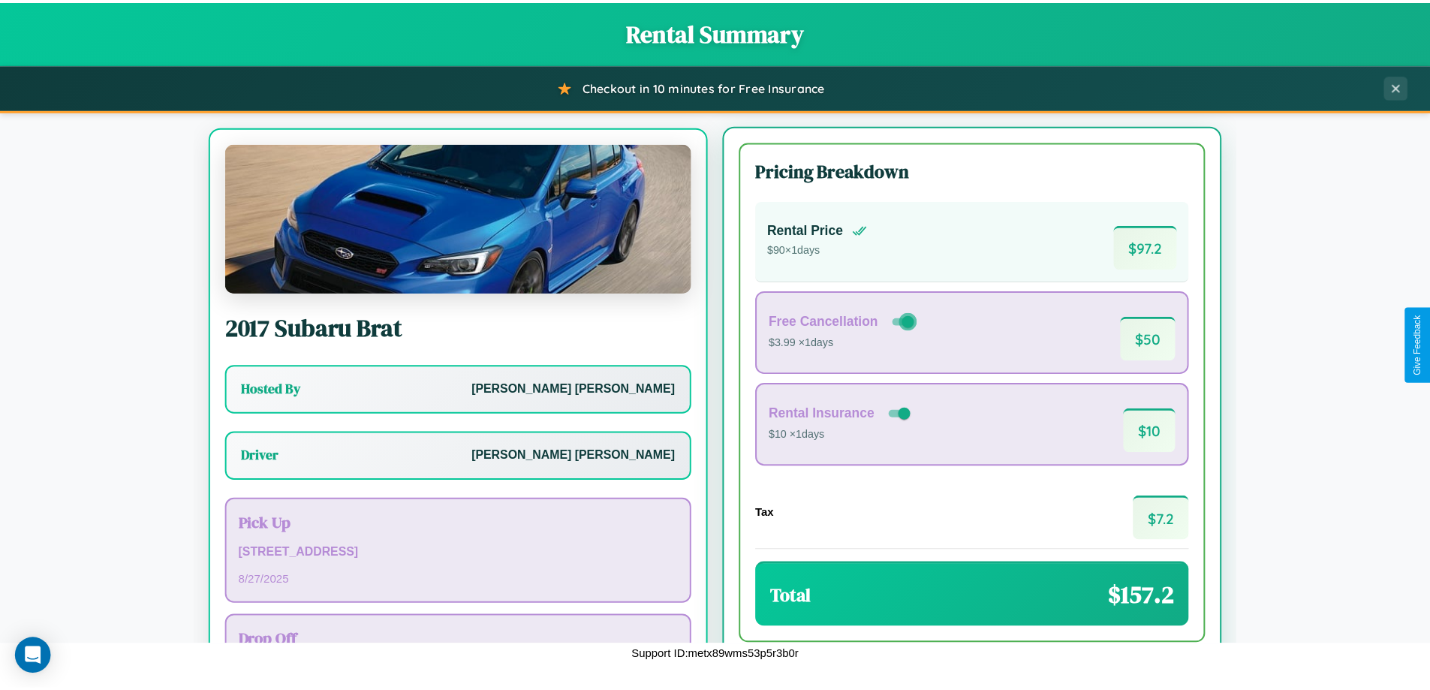
scroll to position [70, 0]
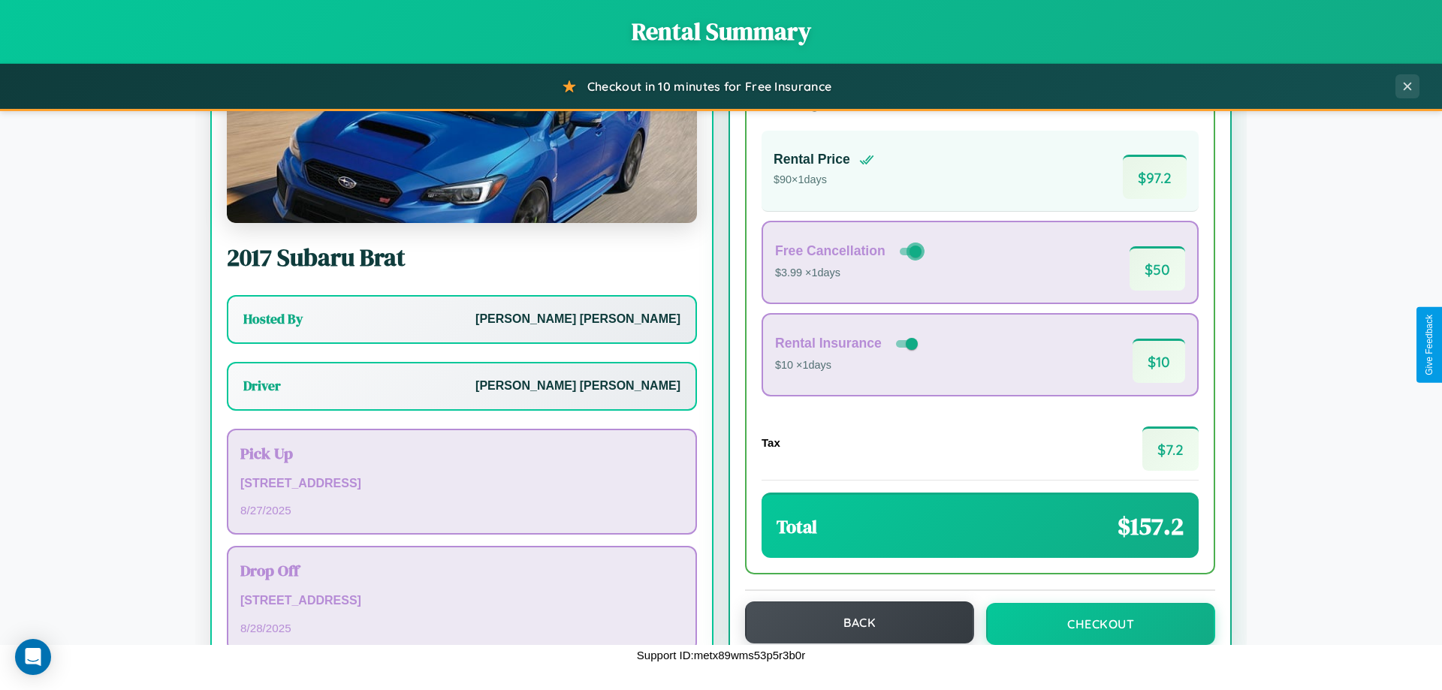
click at [852, 622] on button "Back" at bounding box center [859, 622] width 229 height 42
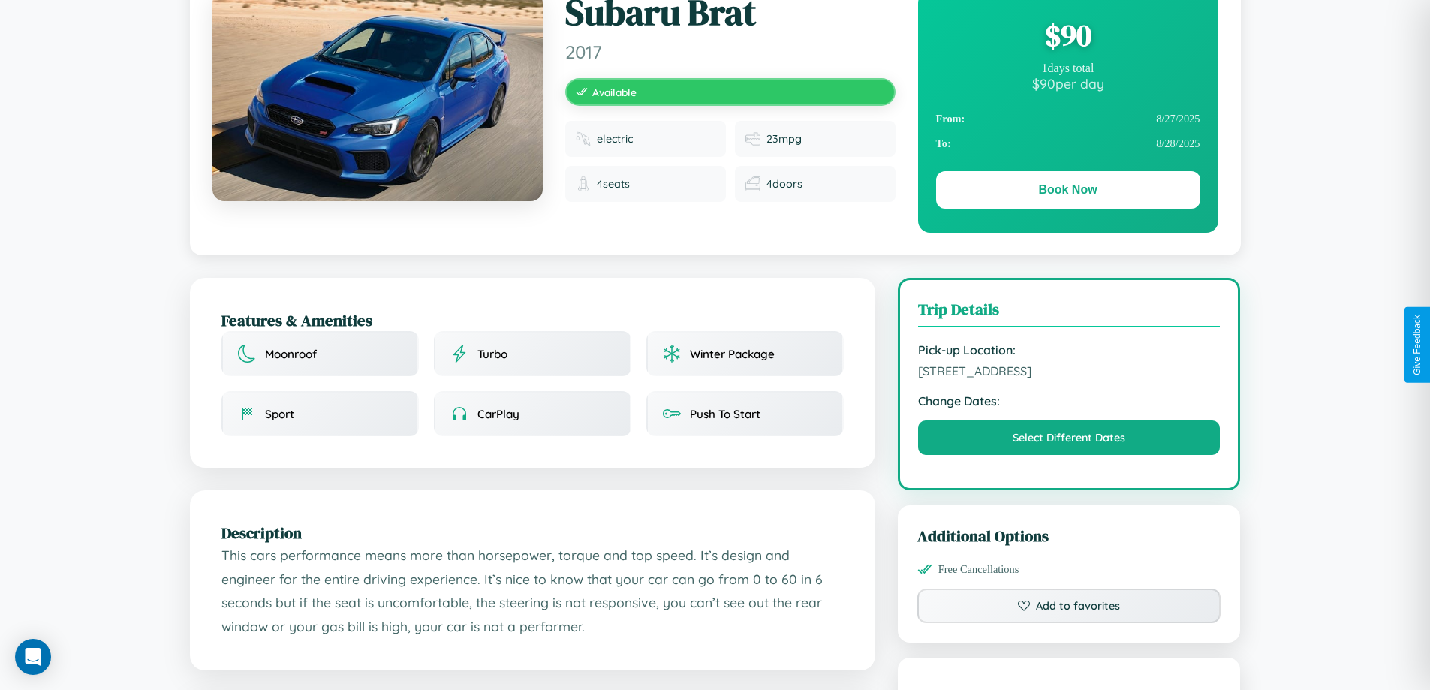
scroll to position [390, 0]
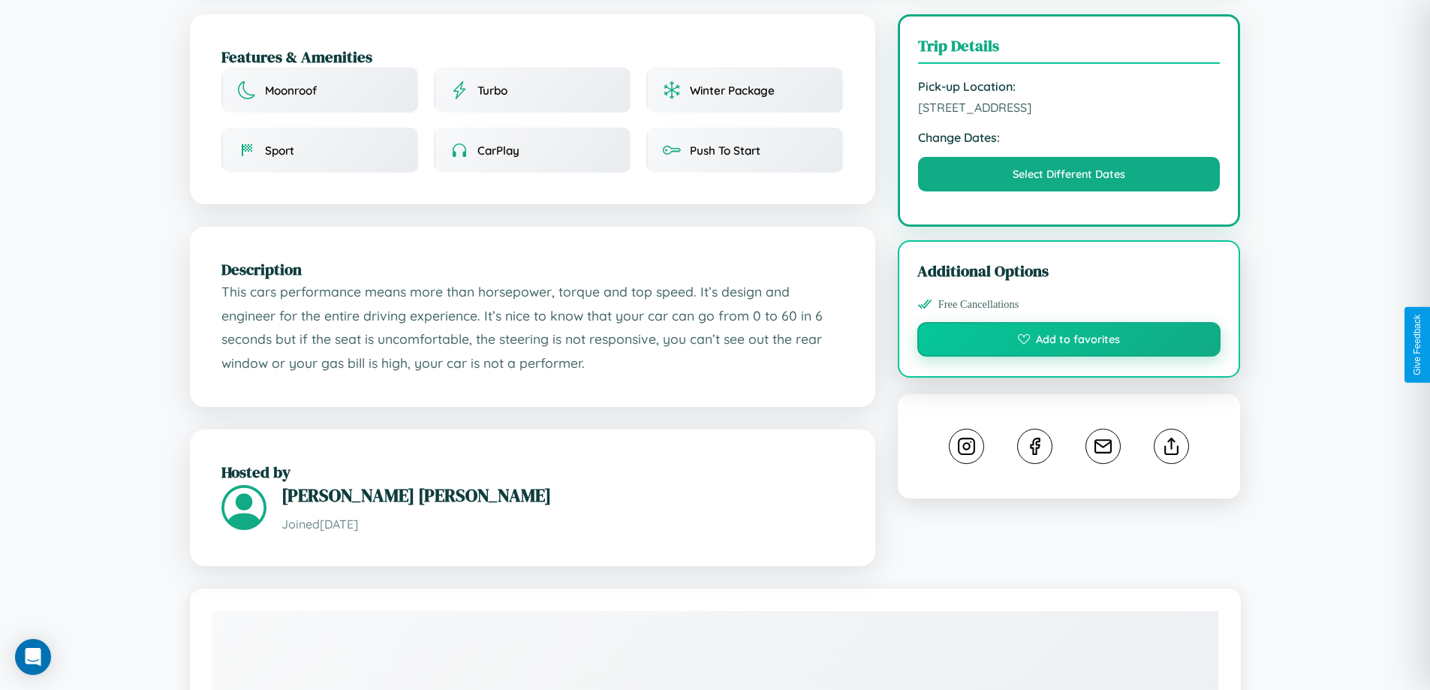
click at [1069, 342] on button "Add to favorites" at bounding box center [1070, 339] width 304 height 35
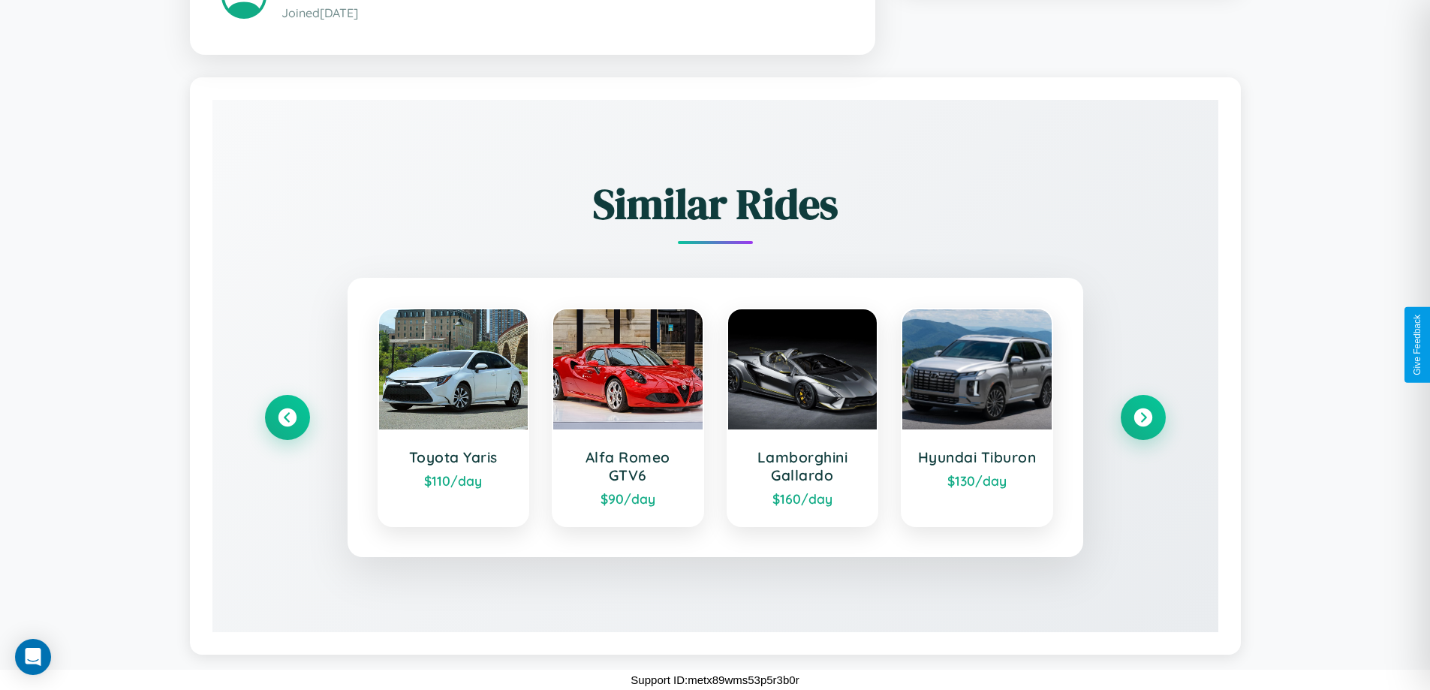
scroll to position [903, 0]
click at [1143, 417] on icon at bounding box center [1143, 418] width 20 height 20
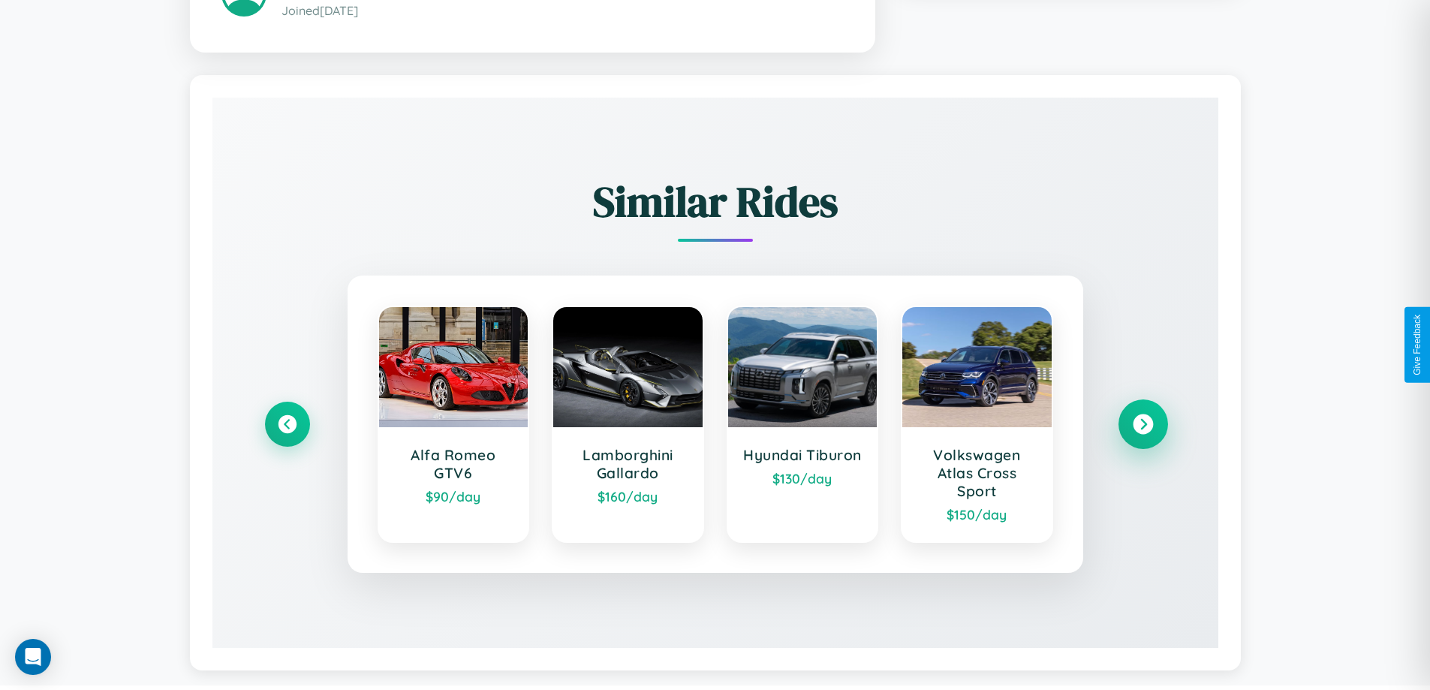
click at [1143, 427] on icon at bounding box center [1143, 424] width 20 height 20
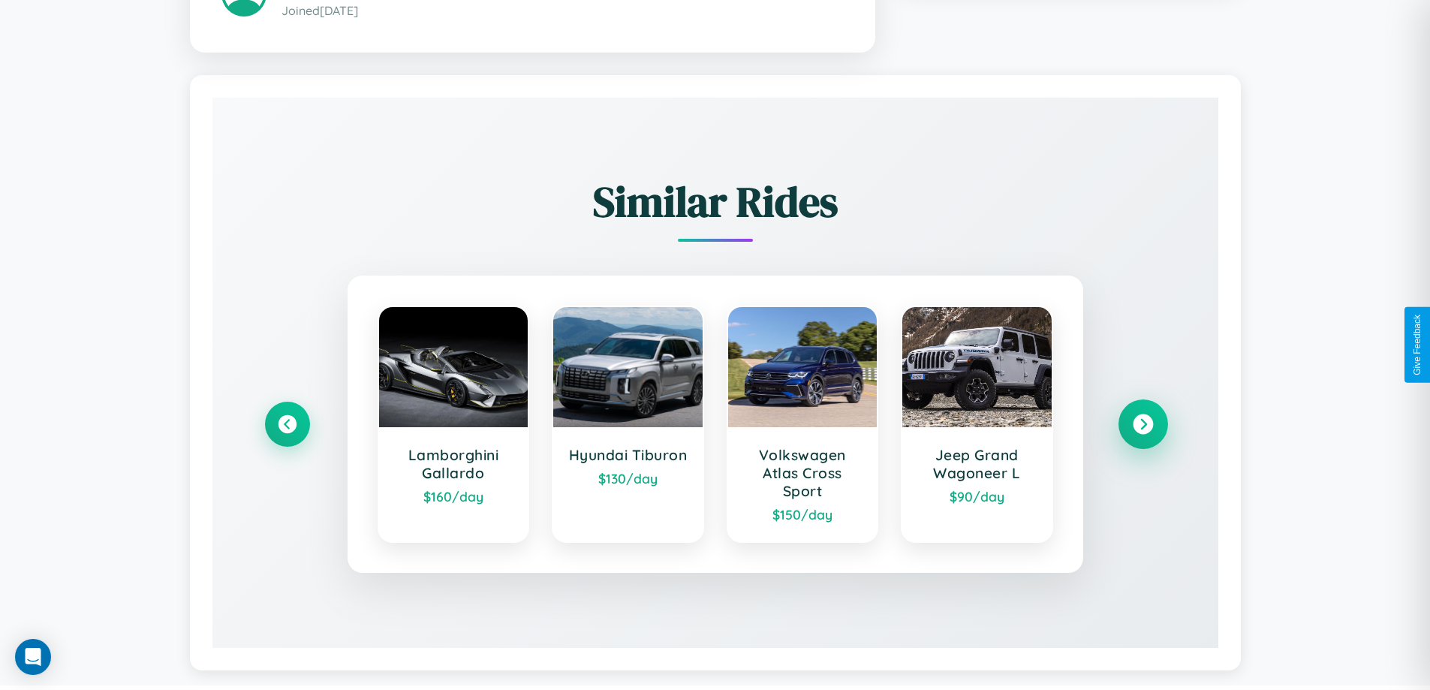
click at [1143, 427] on icon at bounding box center [1143, 424] width 20 height 20
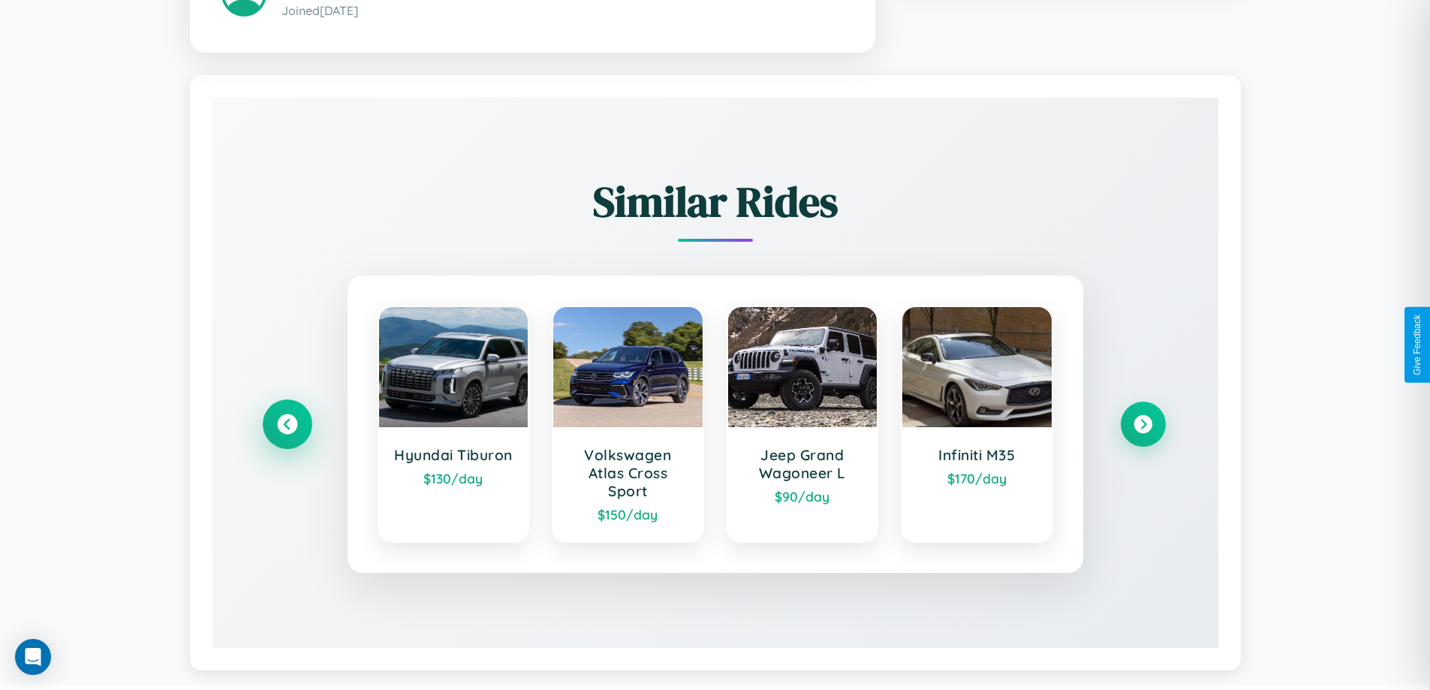
click at [287, 427] on icon at bounding box center [287, 424] width 20 height 20
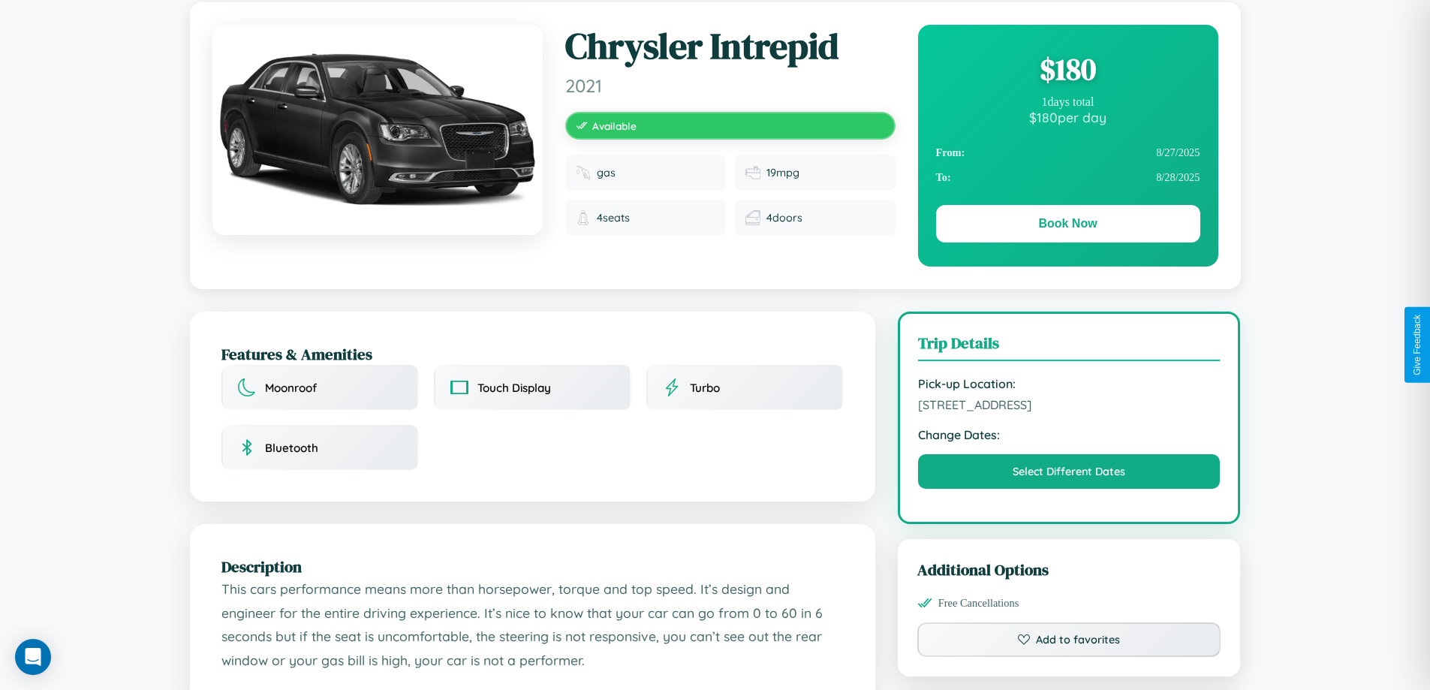
scroll to position [155, 0]
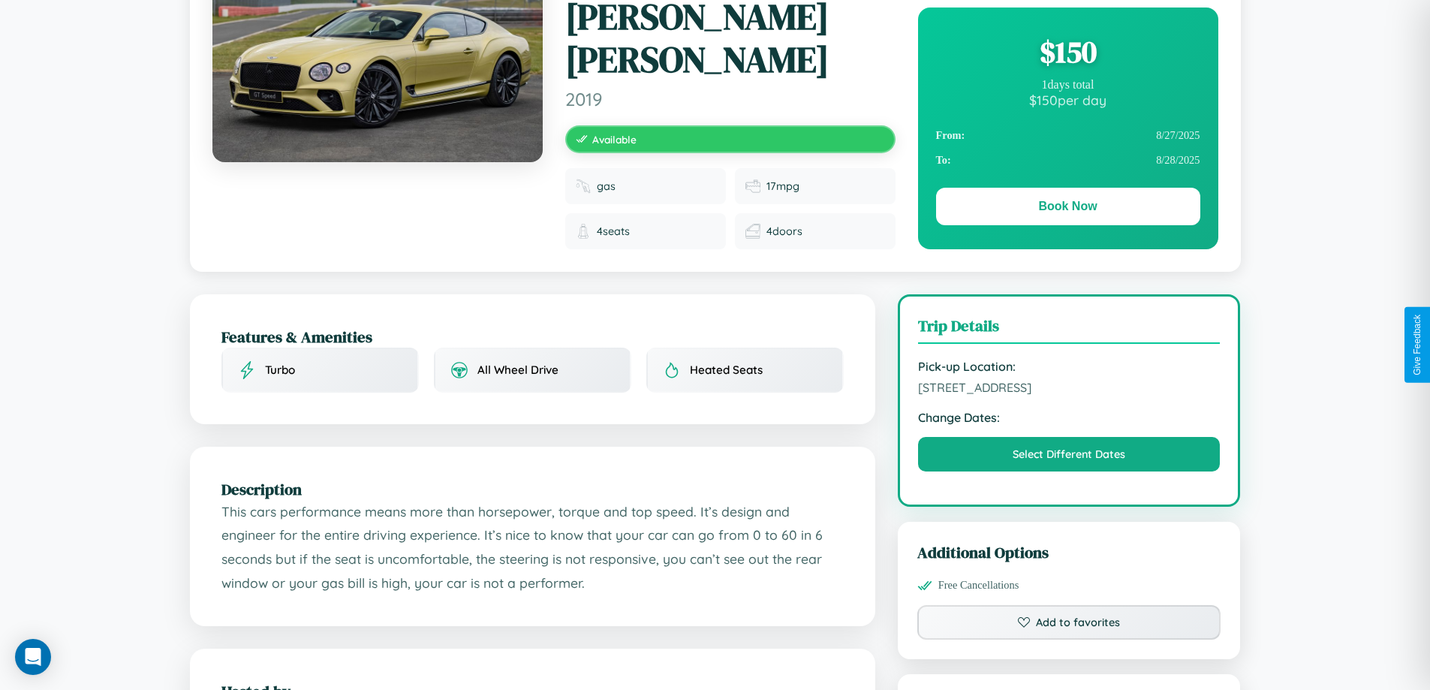
scroll to position [167, 0]
